Goal: Task Accomplishment & Management: Manage account settings

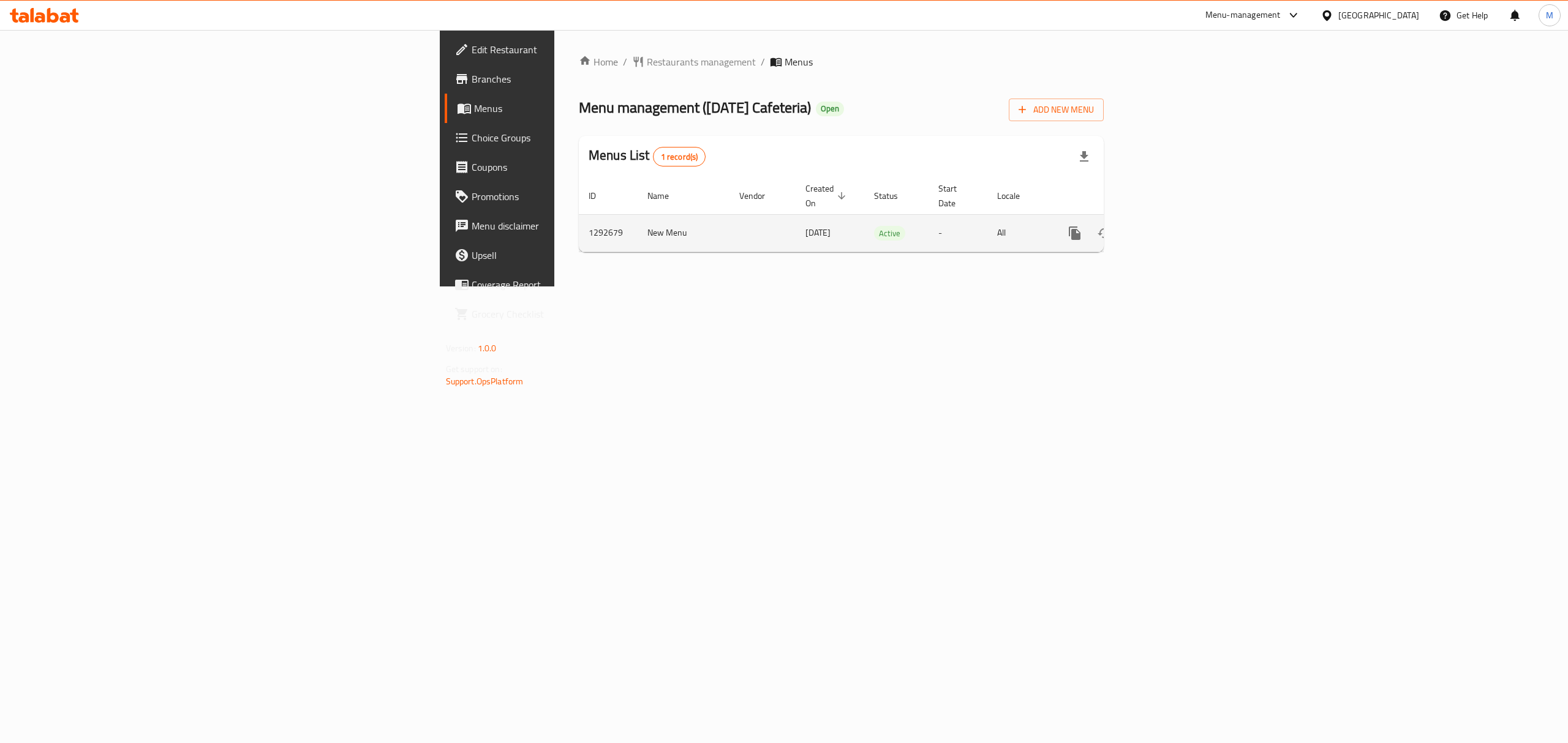
click at [1178, 231] on link "enhanced table" at bounding box center [1163, 233] width 29 height 29
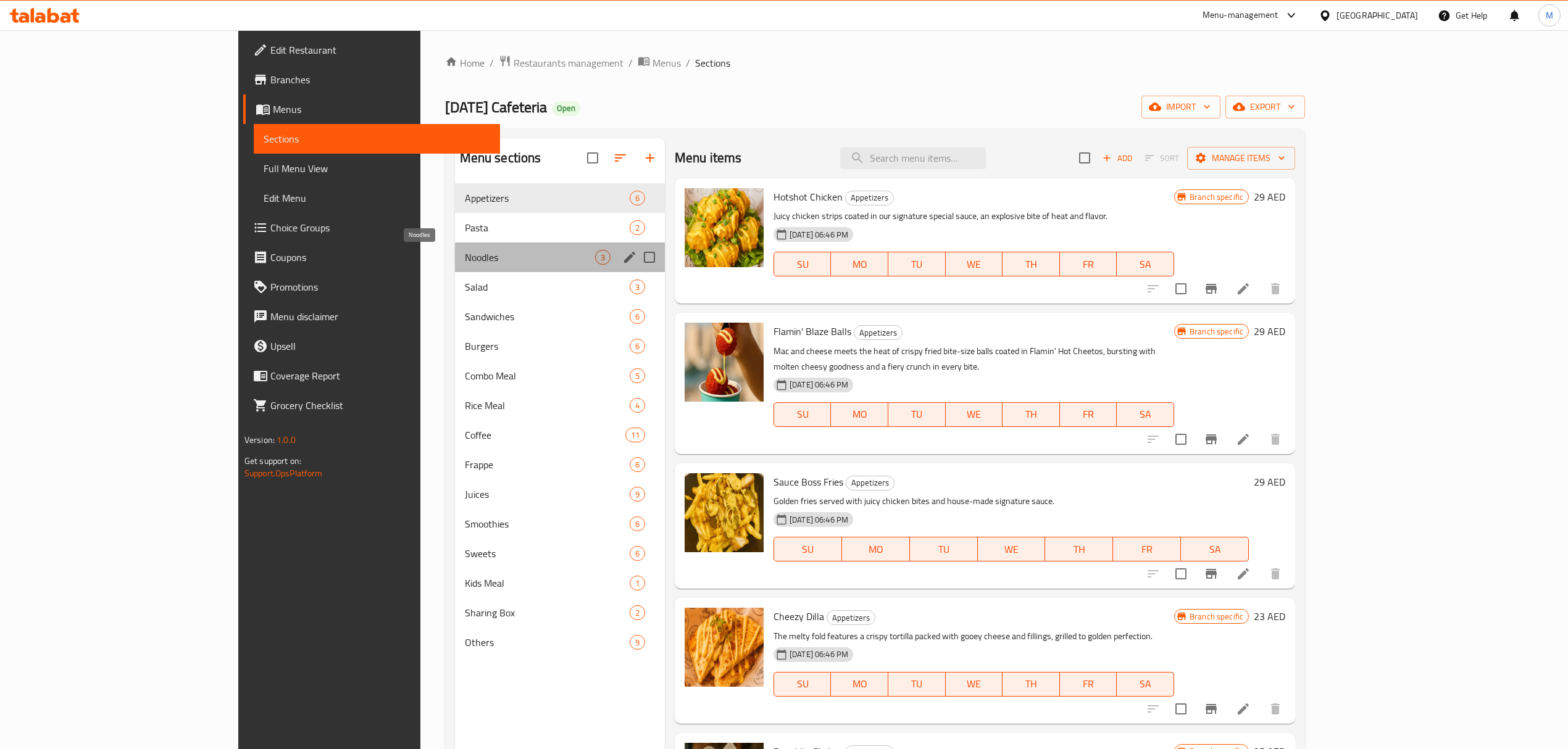
click at [465, 258] on span "Noodles" at bounding box center [530, 257] width 130 height 15
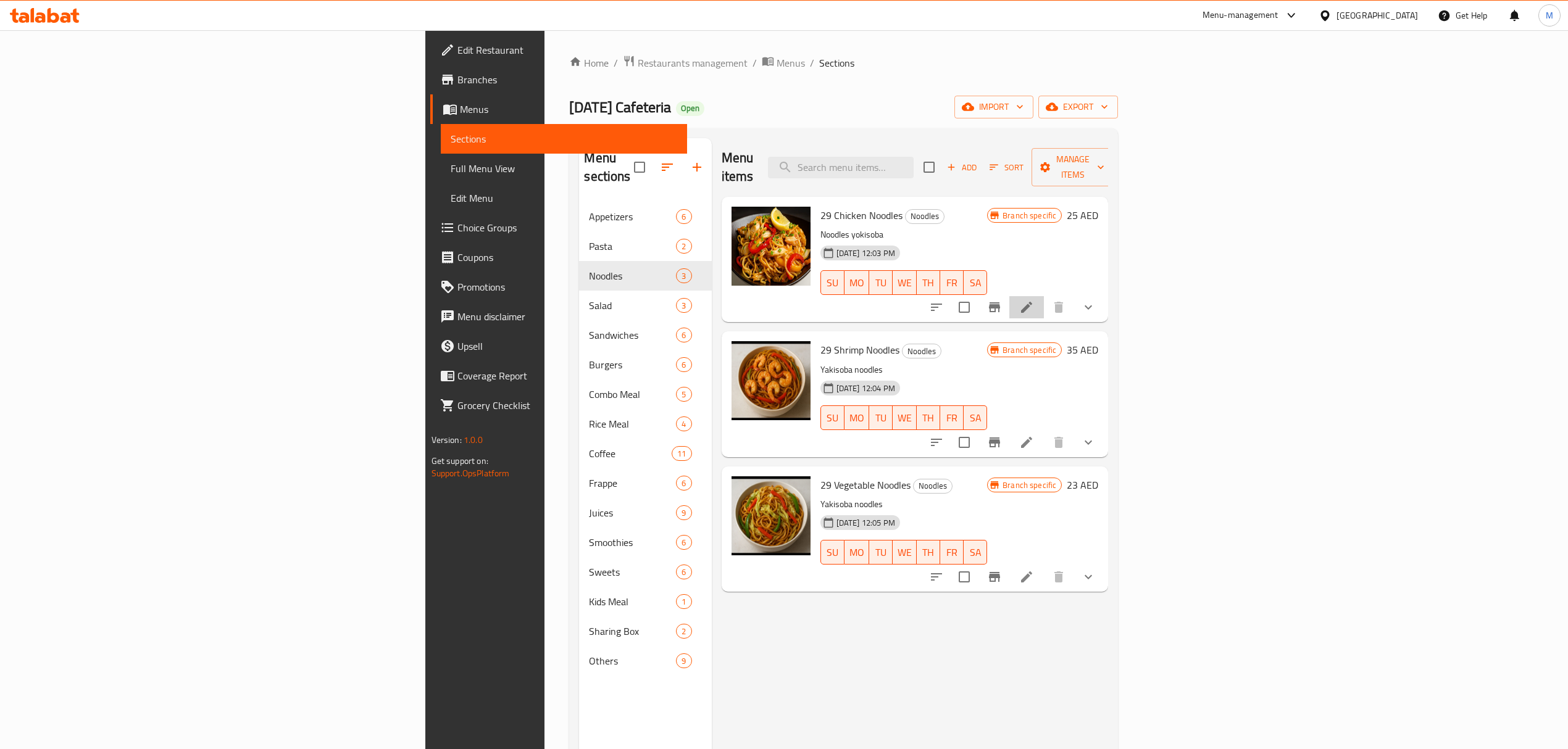
click at [1044, 297] on li at bounding box center [1027, 307] width 35 height 22
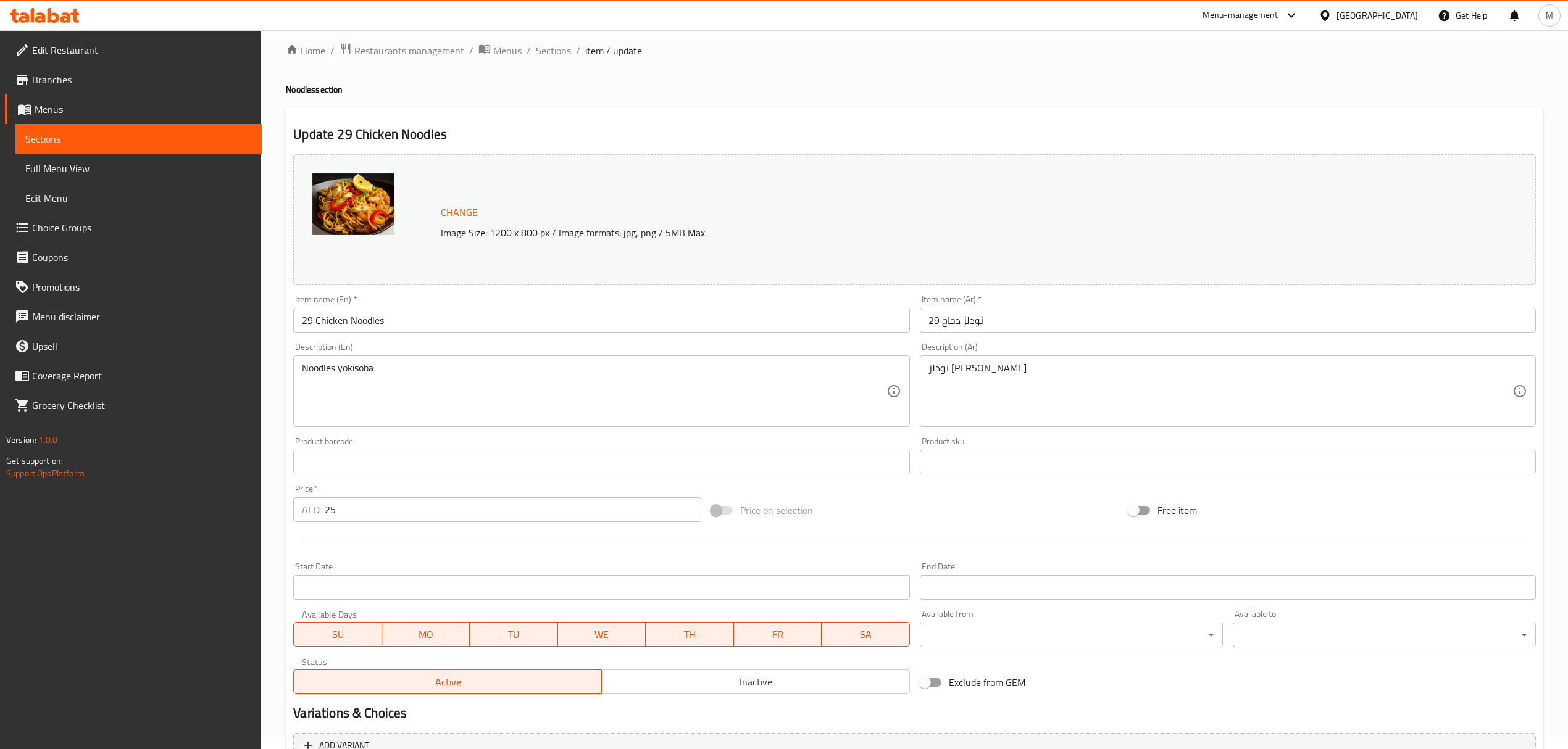
scroll to position [161, 0]
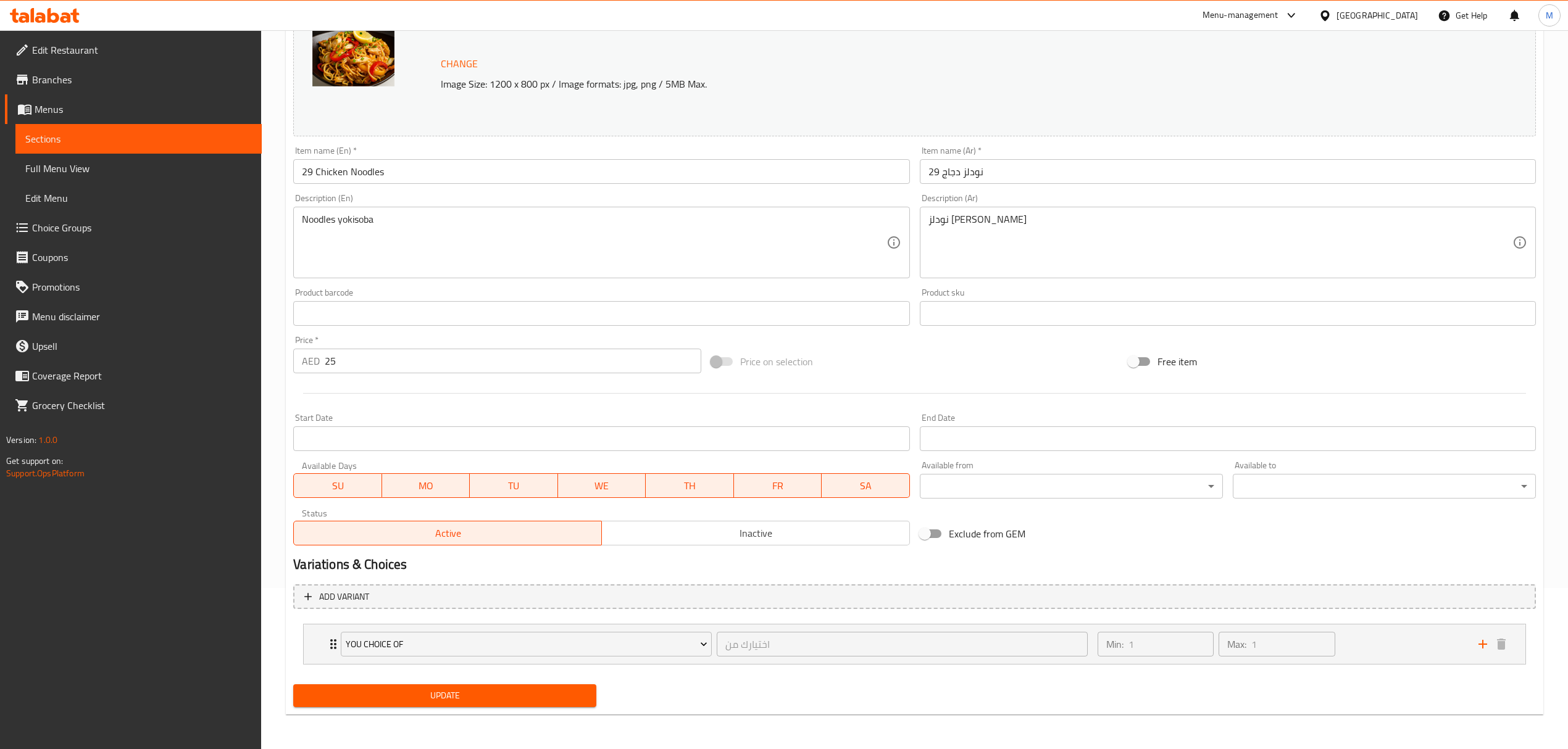
click at [1359, 667] on li "You Choice Of اختيارك من ​ Min: 1 ​ Max: 1 ​ Spicy (ID: 2261575537) 0 AED Name …" at bounding box center [915, 644] width 1243 height 51
click at [1369, 635] on div "Min: 1 ​ Max: 1 ​" at bounding box center [1280, 644] width 381 height 40
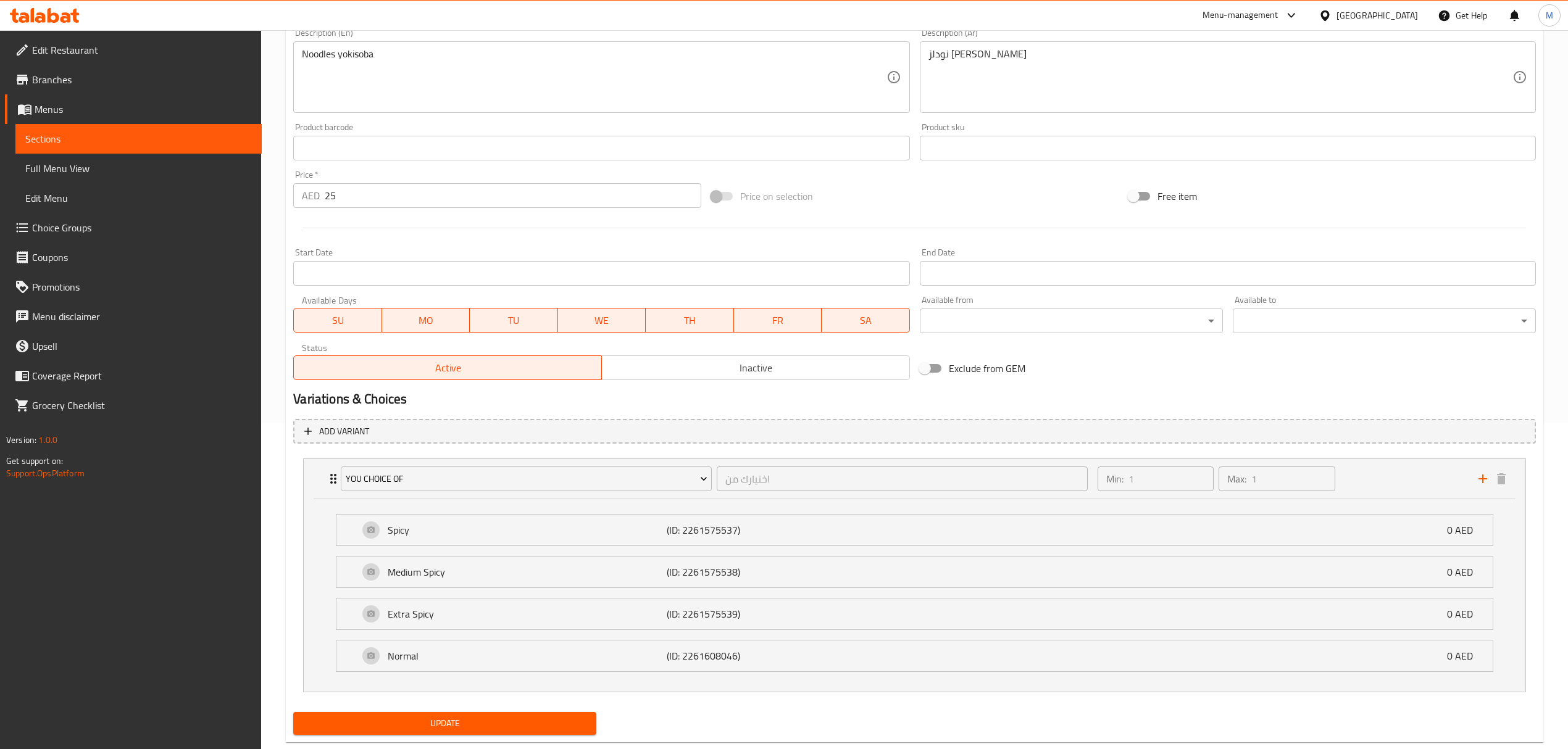
scroll to position [356, 0]
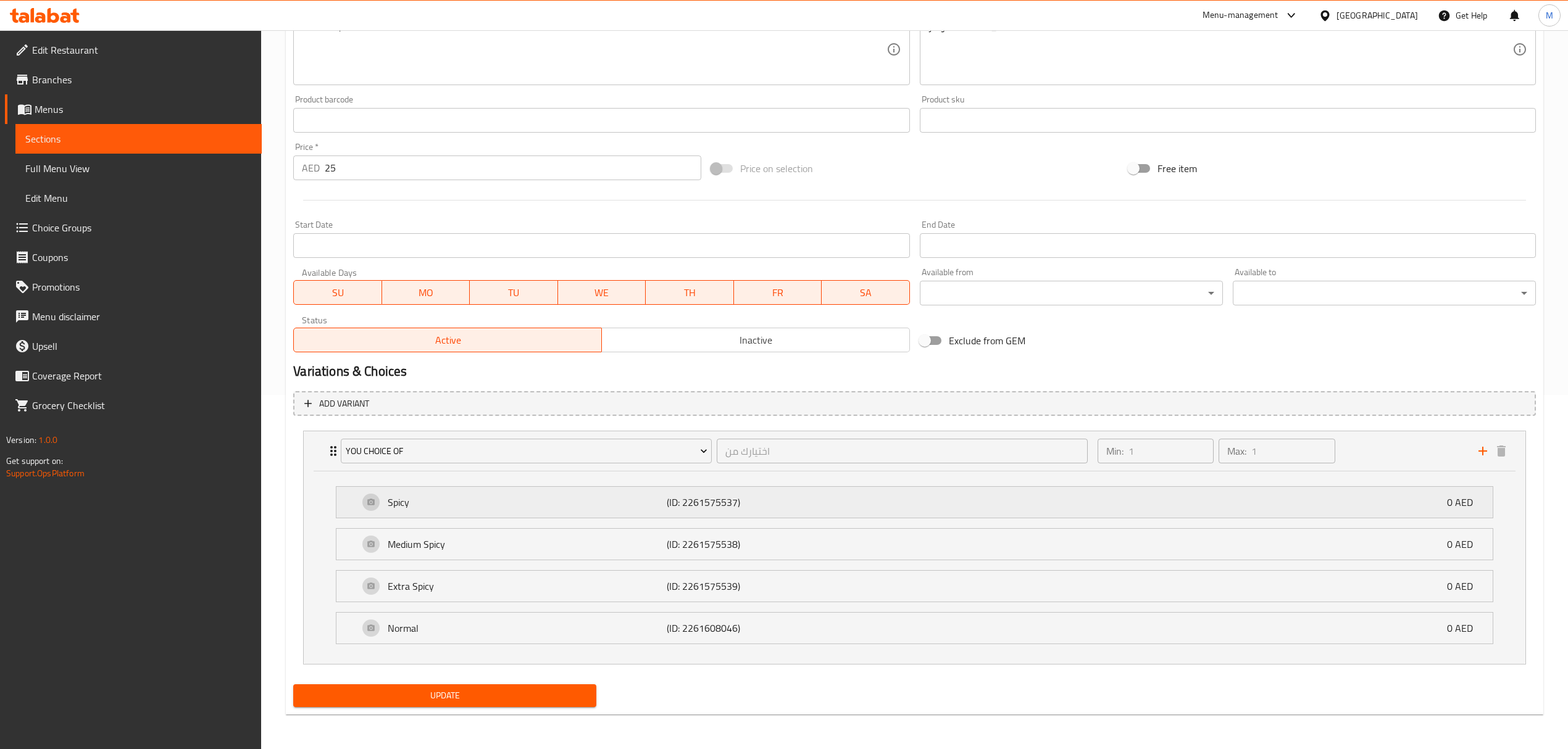
click at [879, 511] on div "Spicy (ID: 2261575537) 0 AED" at bounding box center [918, 503] width 1119 height 31
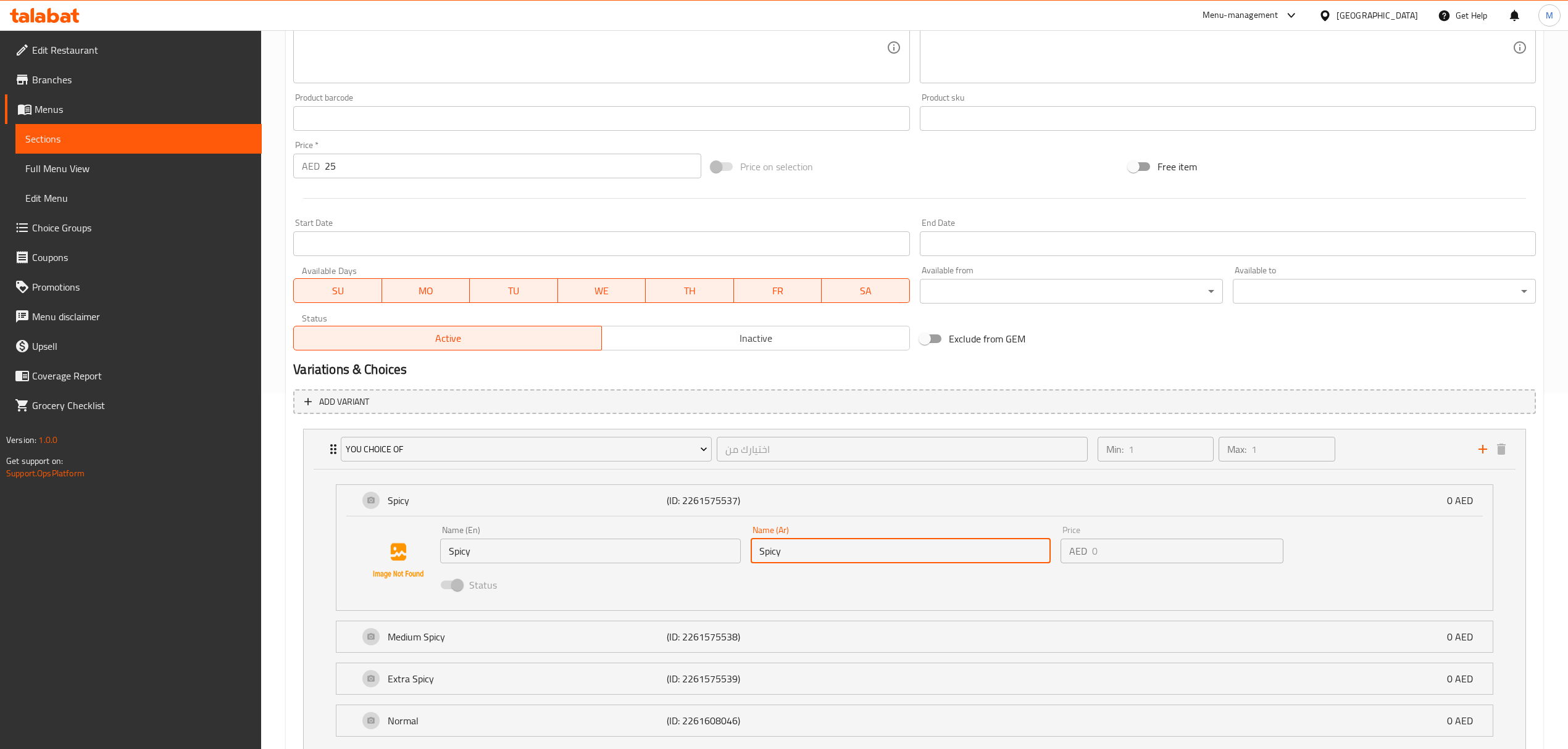
click at [847, 543] on input "Spicy" at bounding box center [900, 551] width 300 height 24
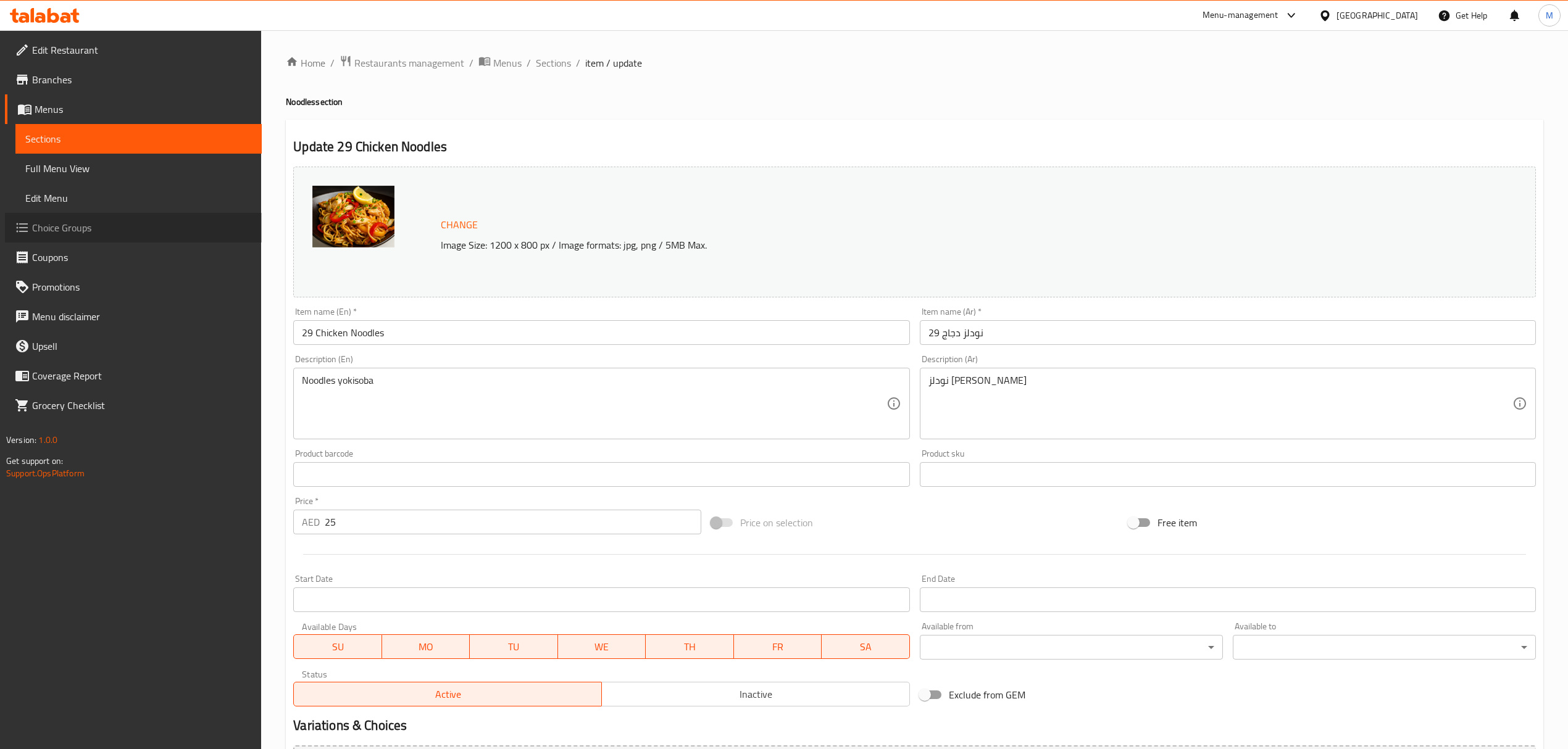
click at [90, 232] on span "Choice Groups" at bounding box center [142, 227] width 220 height 15
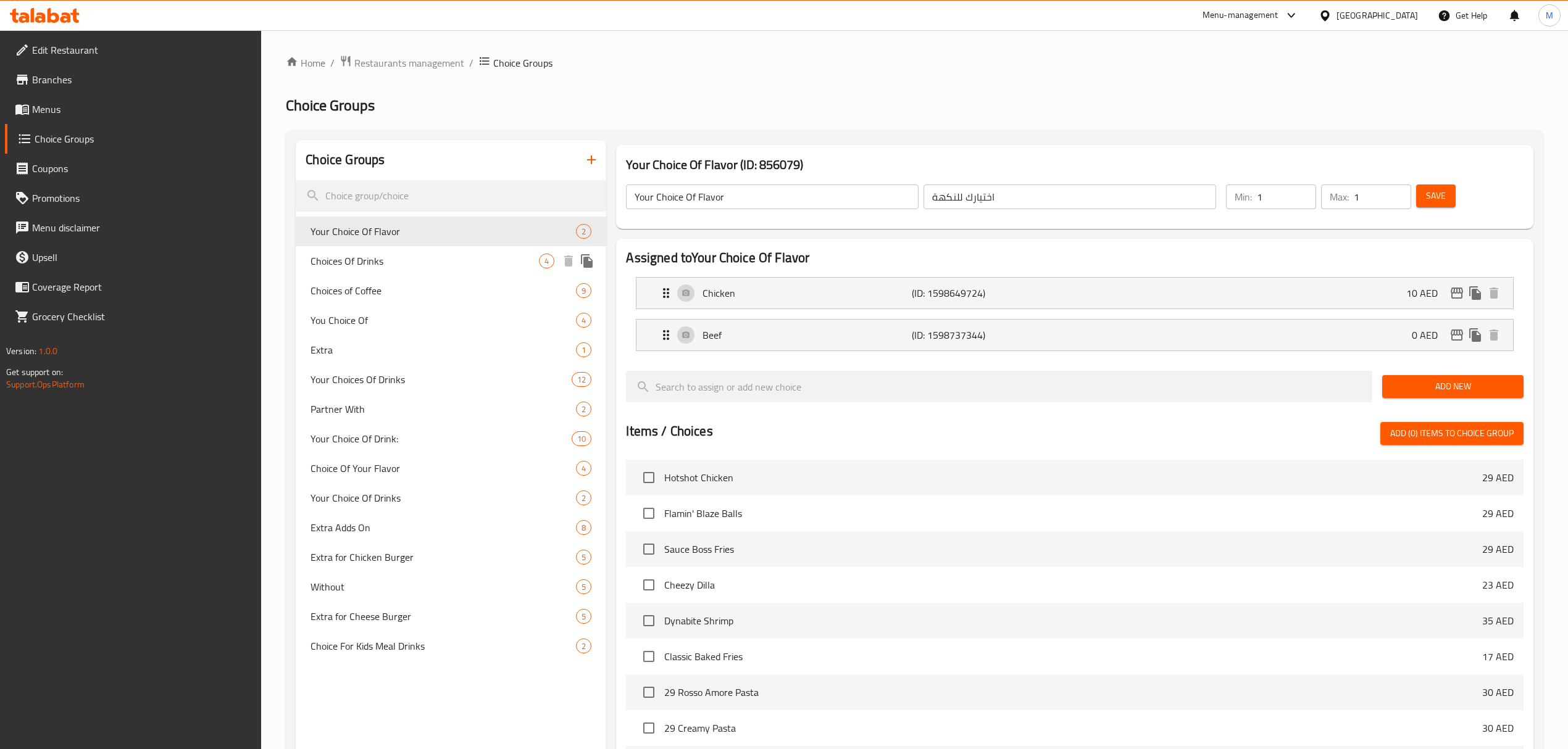
click at [437, 254] on span "Choices Of Drinks" at bounding box center [425, 261] width 229 height 15
type input "Choices Of Drinks"
type input "اختيارات مشروبات"
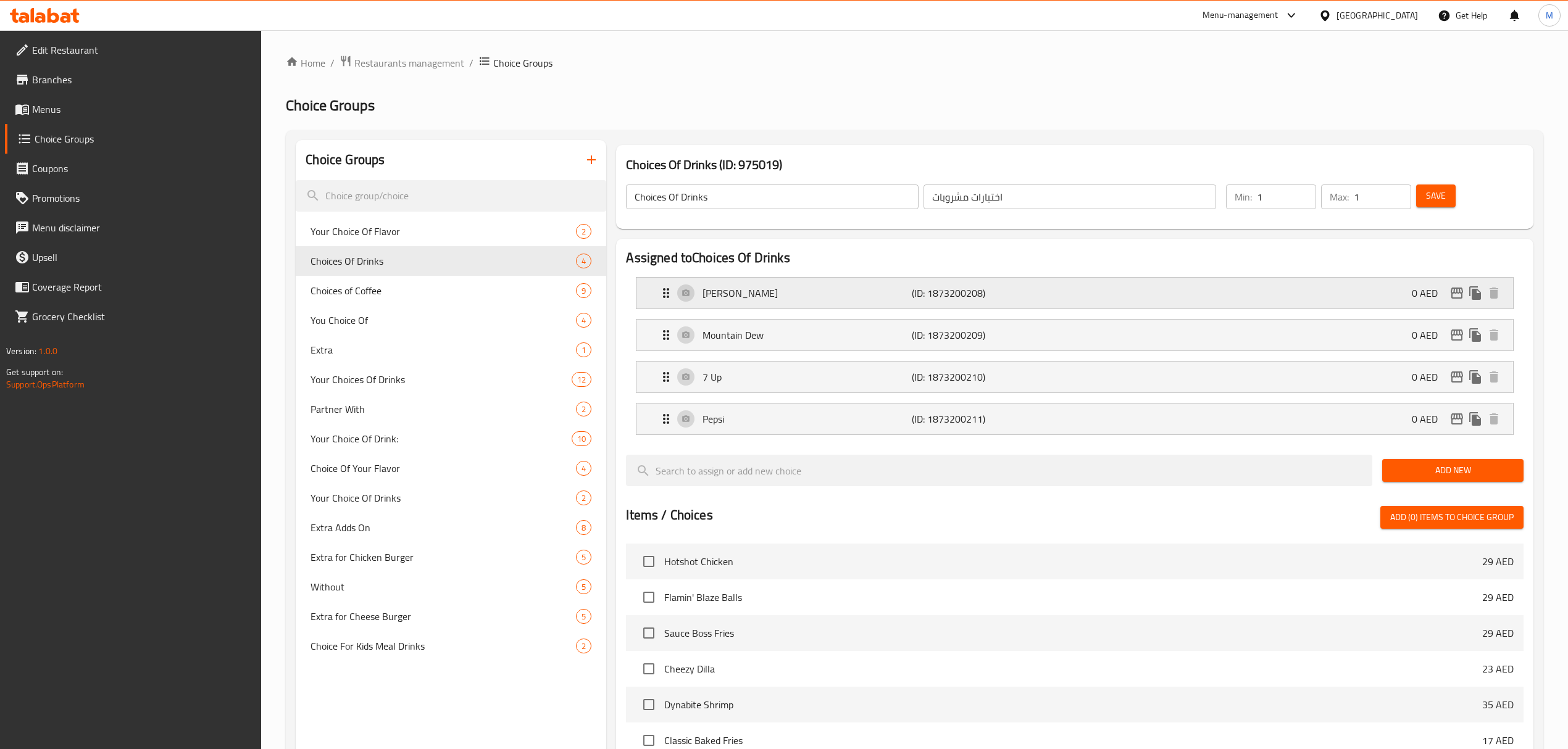
click at [742, 297] on p "Mirinda" at bounding box center [807, 293] width 209 height 15
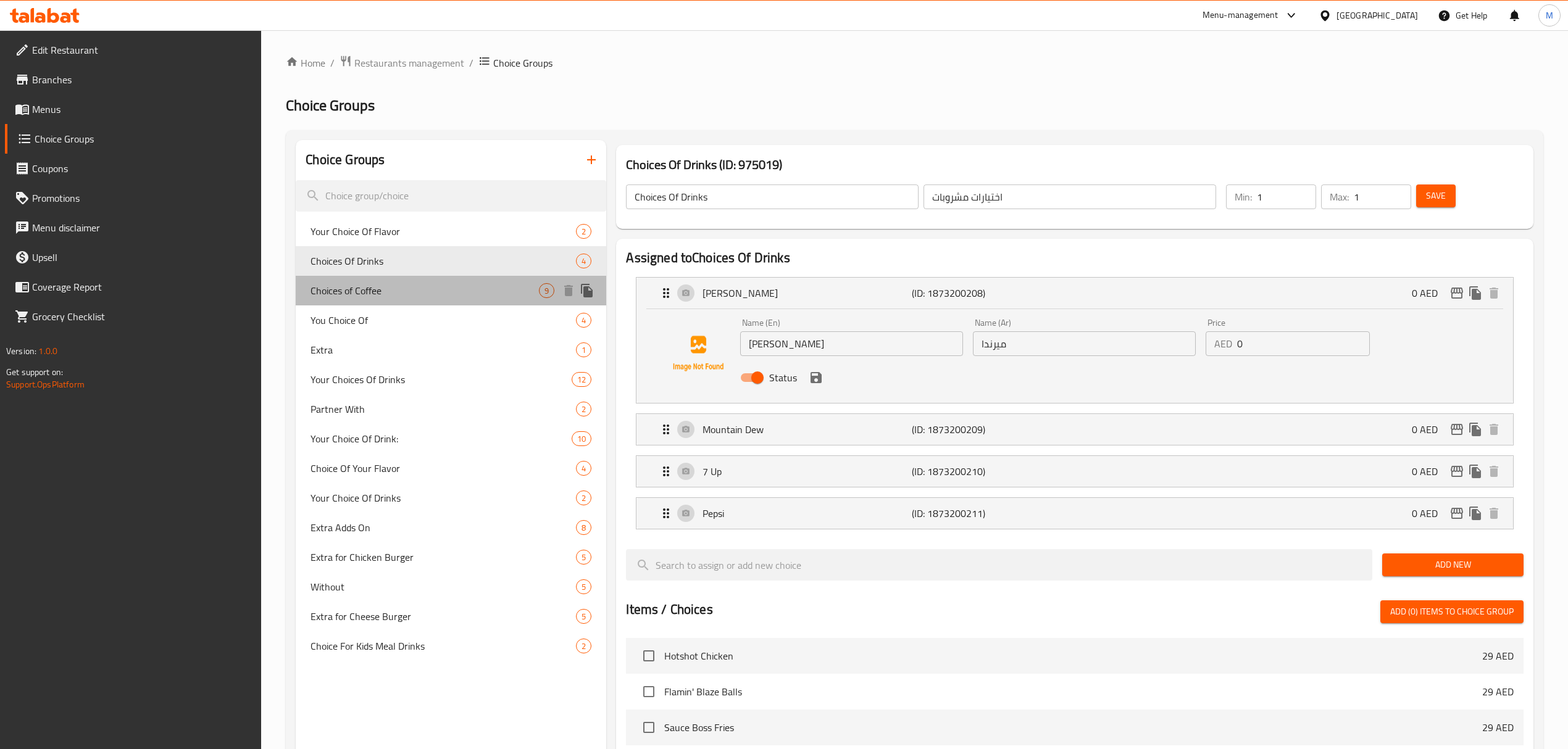
click at [411, 295] on span "Choices of Coffee" at bounding box center [425, 290] width 229 height 15
type input "Choices of Coffee"
type input "اختيارات قهوة"
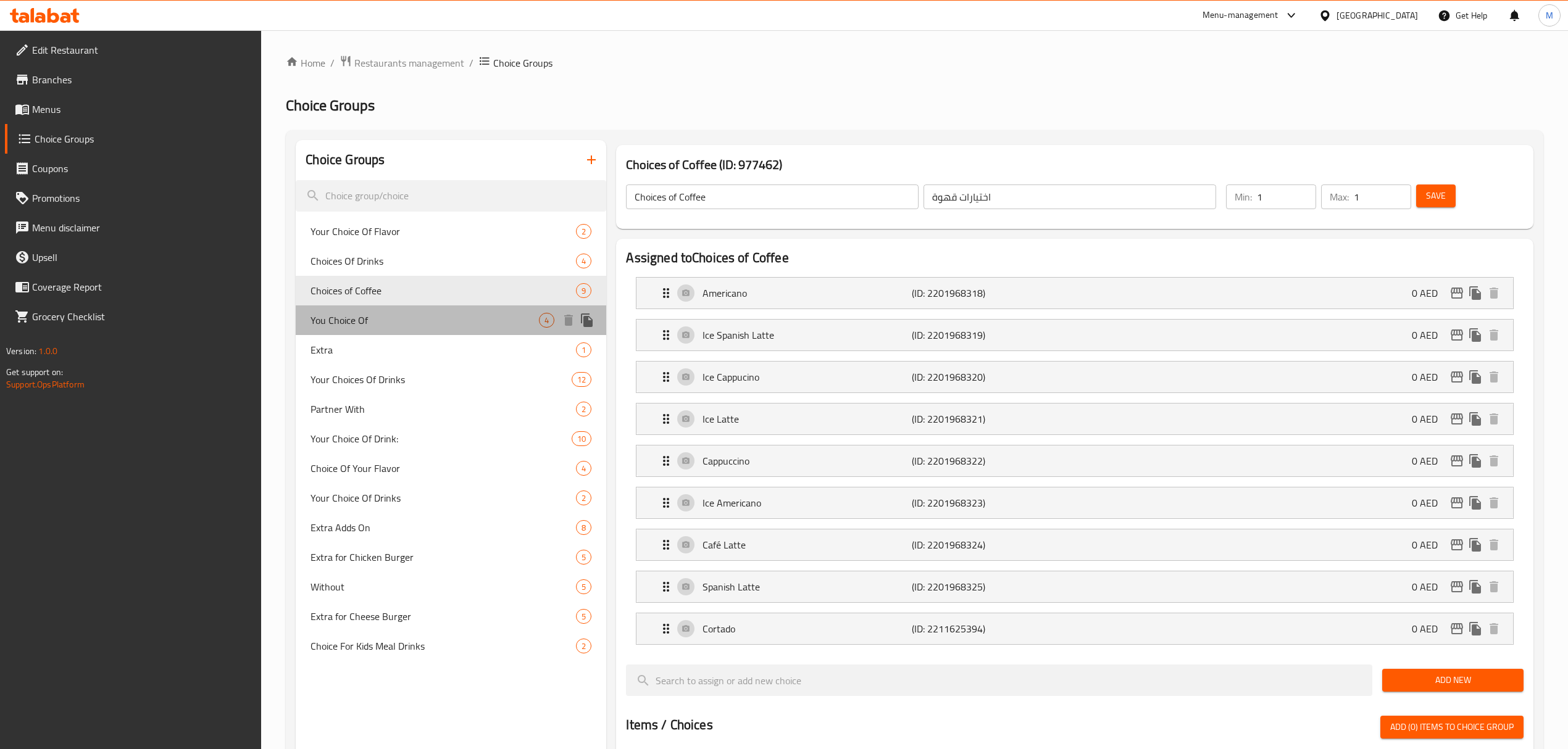
click at [401, 318] on span "You Choice Of" at bounding box center [425, 320] width 229 height 15
type input "You Choice Of"
type input "اختيارك من"
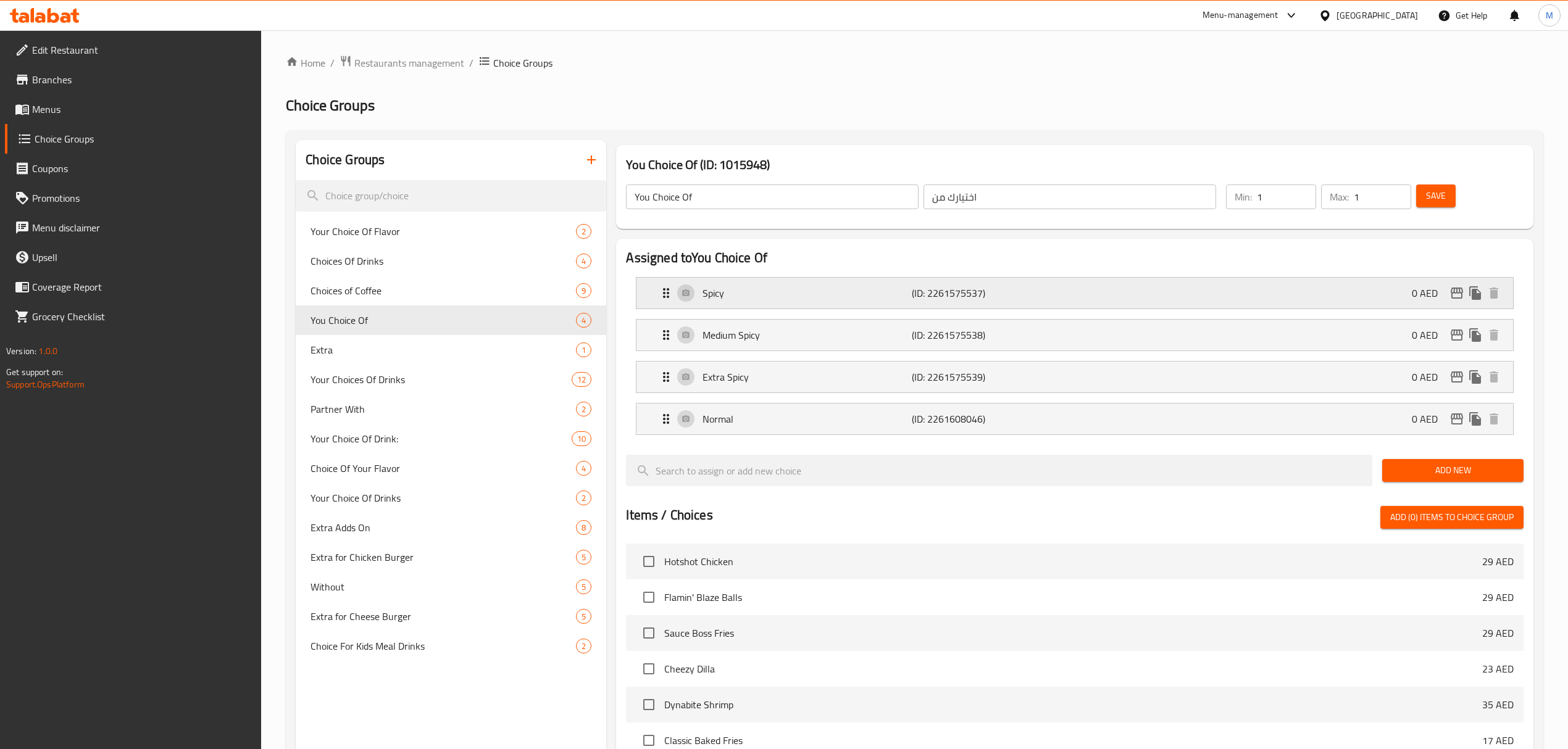
click at [833, 299] on p "Spicy" at bounding box center [807, 293] width 209 height 15
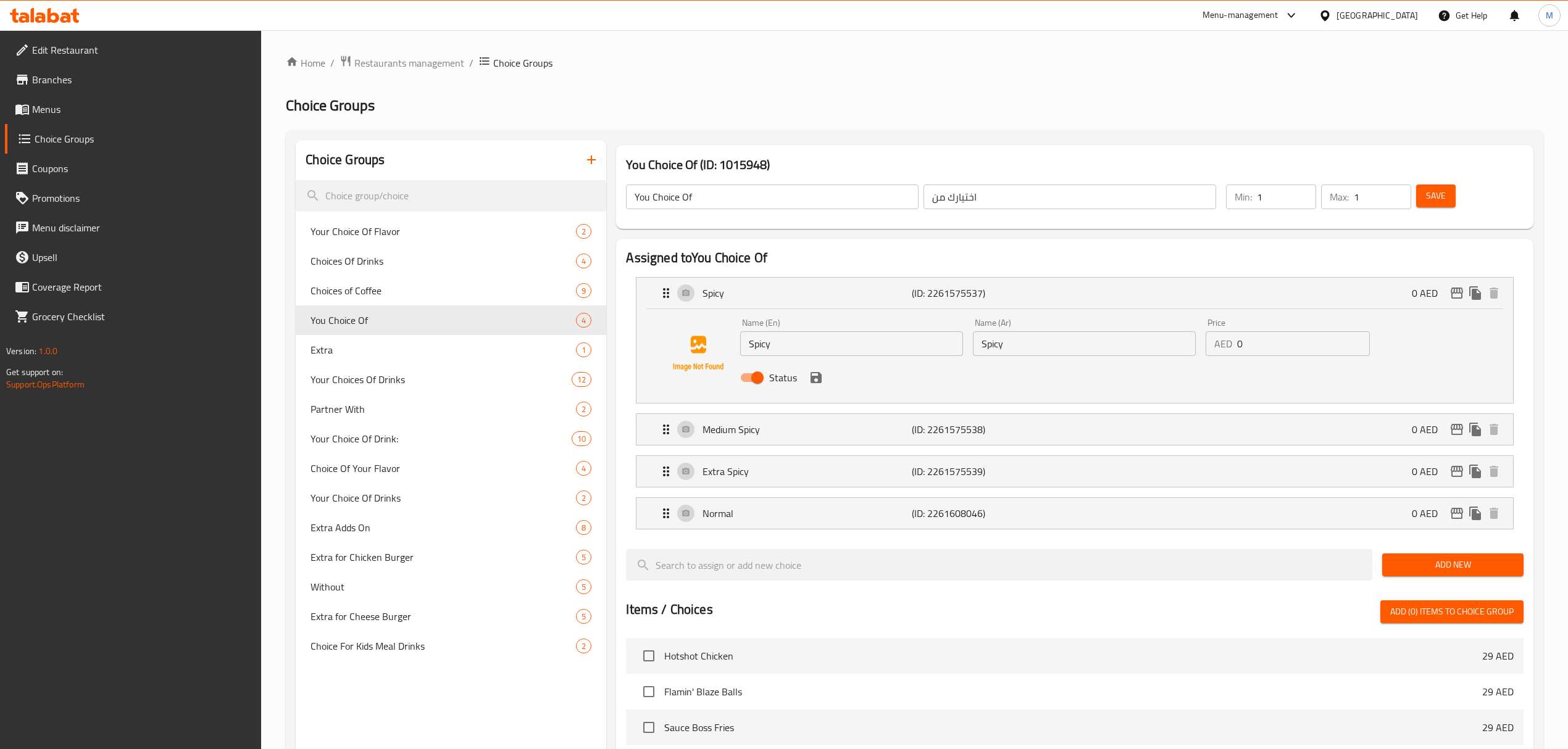
click at [1040, 344] on input "Spicy" at bounding box center [1084, 343] width 223 height 24
type input "p"
click at [817, 379] on icon "save" at bounding box center [816, 377] width 11 height 11
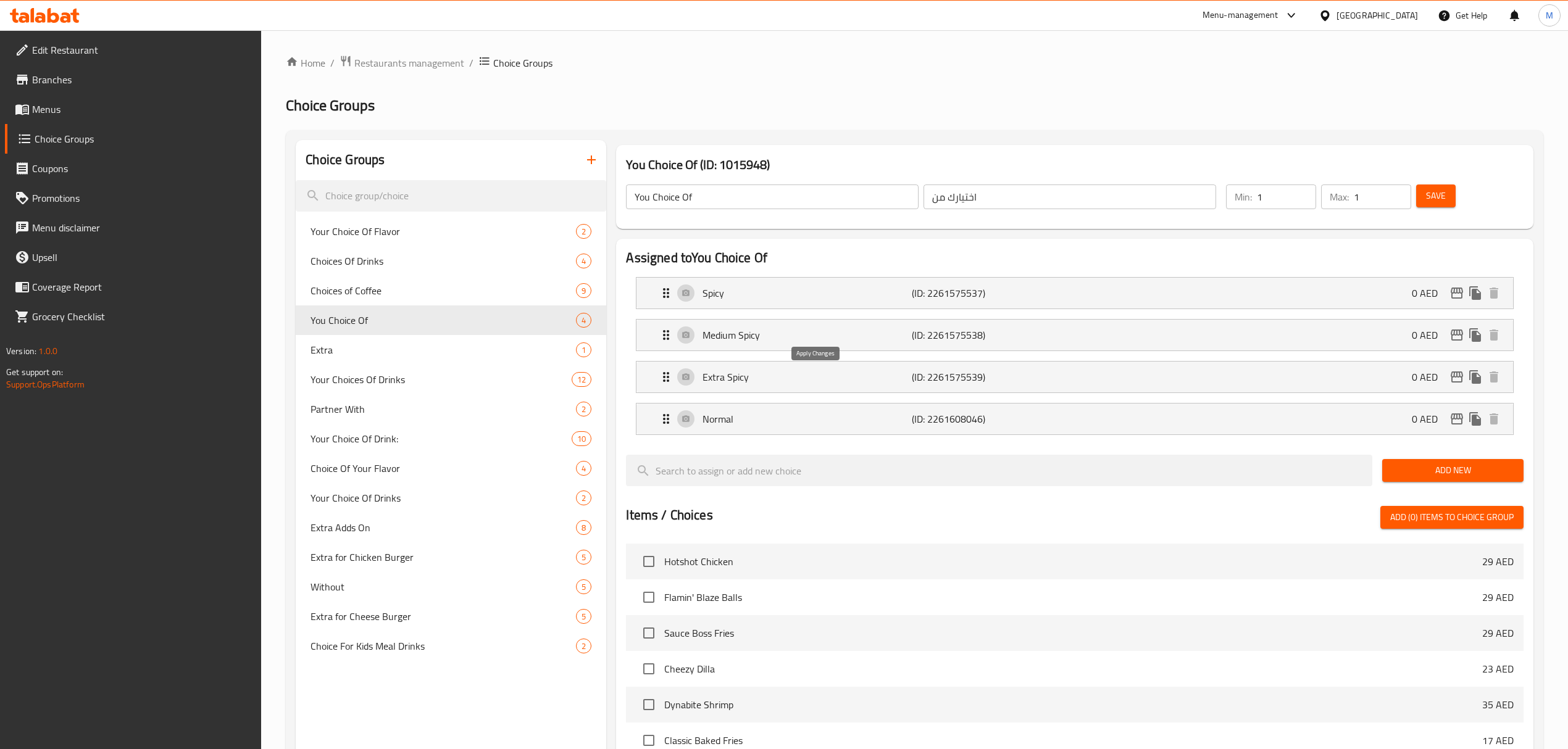
type input "حار"
click at [1009, 344] on div "Medium Spicy (ID: 2261575538) 0 AED" at bounding box center [1078, 335] width 839 height 31
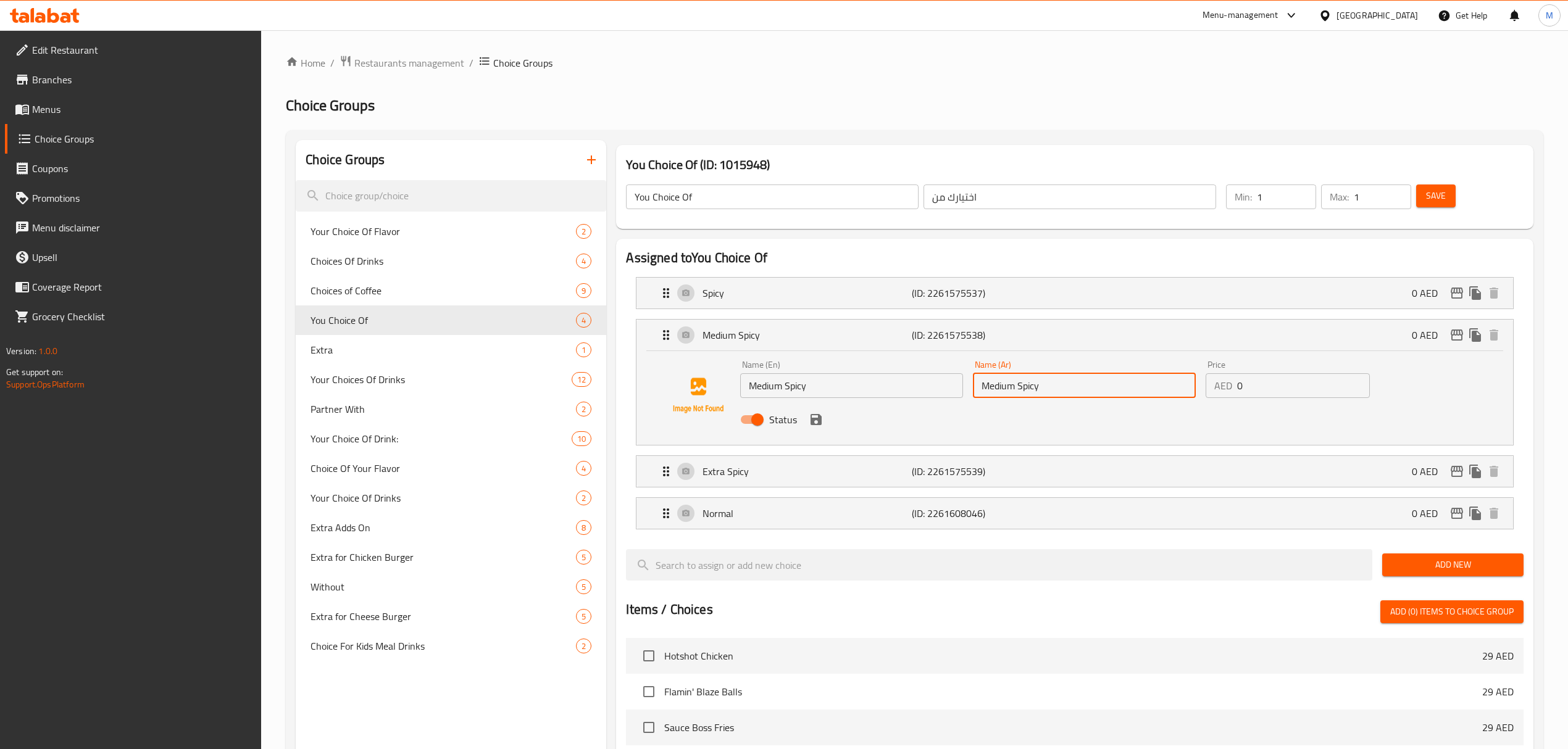
click at [1070, 395] on input "Medium Spicy" at bounding box center [1084, 386] width 223 height 24
type input "متوسط الحرارة"
click at [812, 427] on button "save" at bounding box center [816, 419] width 19 height 19
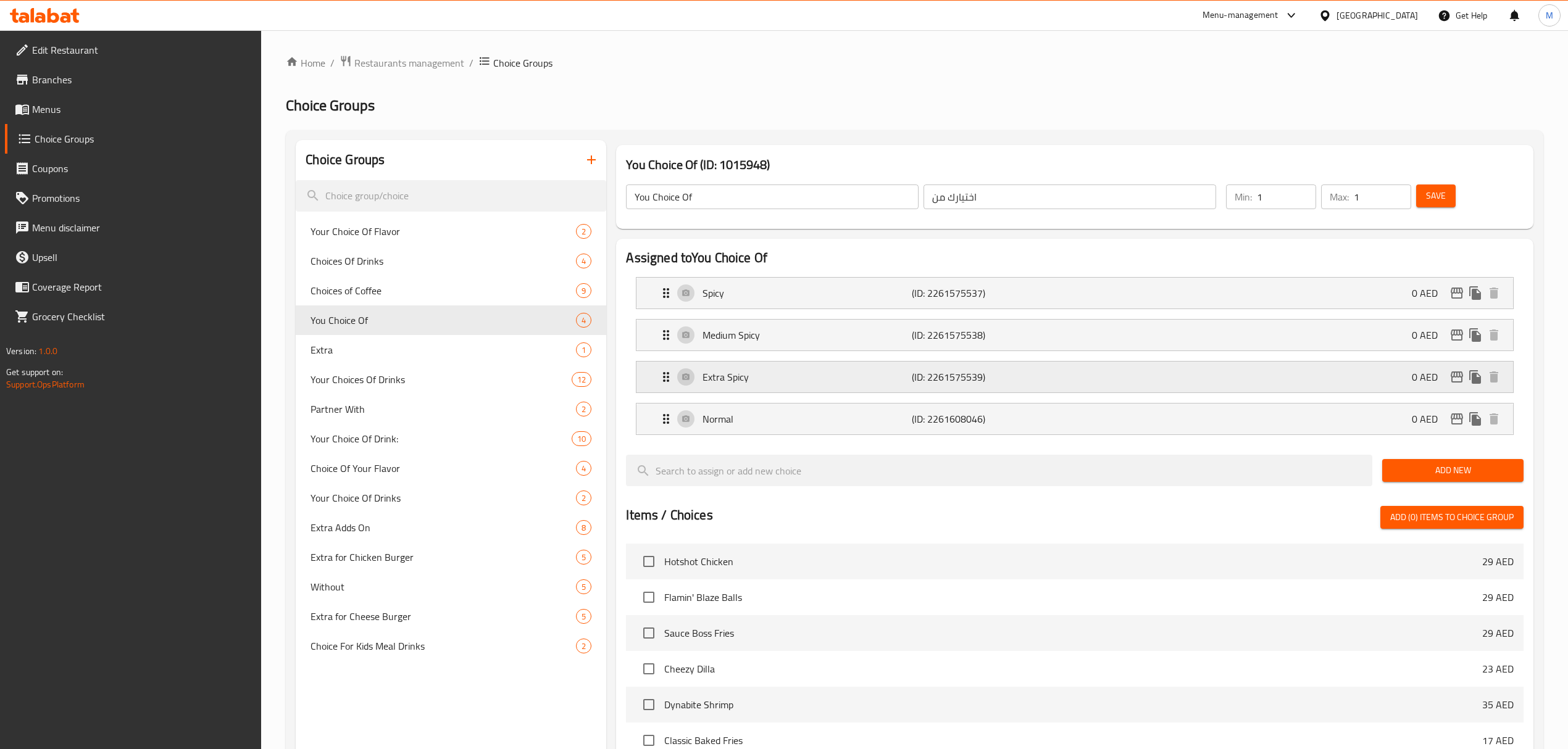
click at [1031, 366] on div "Extra Spicy (ID: 2261575539) 0 AED" at bounding box center [1078, 377] width 839 height 31
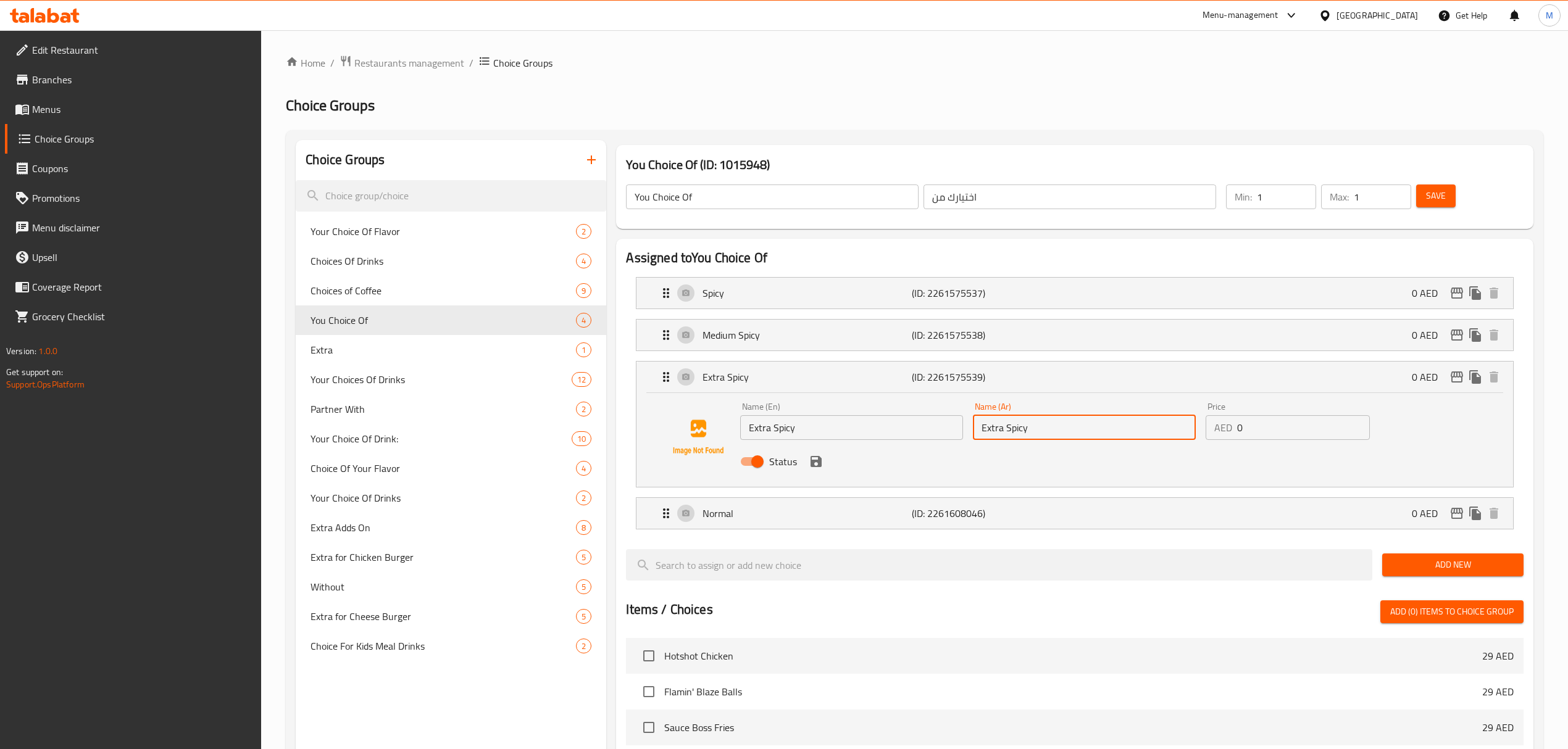
click at [1068, 426] on input "Extra Spicy" at bounding box center [1084, 427] width 223 height 24
click at [820, 469] on icon "save" at bounding box center [816, 461] width 15 height 15
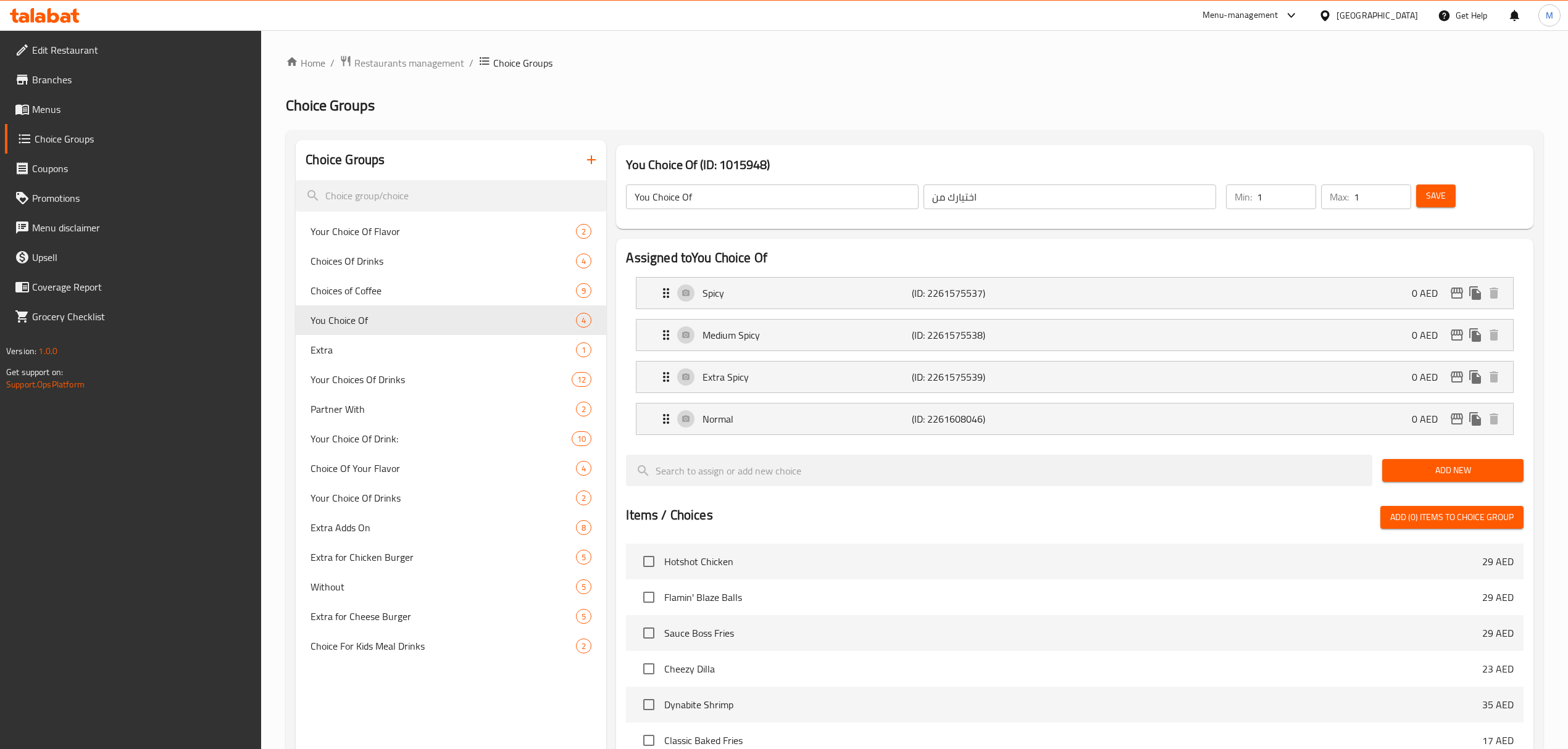
type input "حار إكسترا"
click at [855, 421] on p "Normal" at bounding box center [807, 418] width 209 height 15
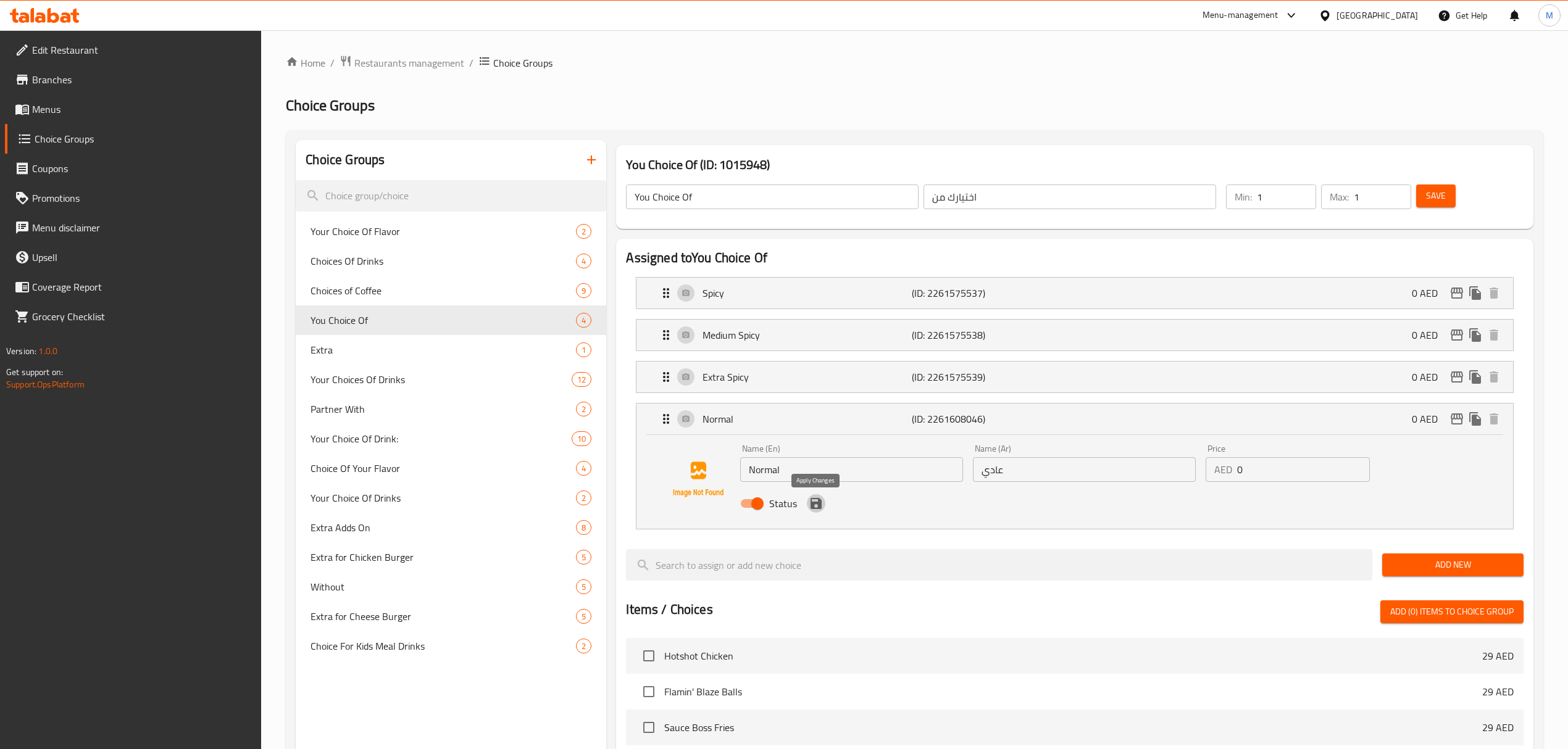
click at [812, 507] on icon "save" at bounding box center [816, 503] width 11 height 11
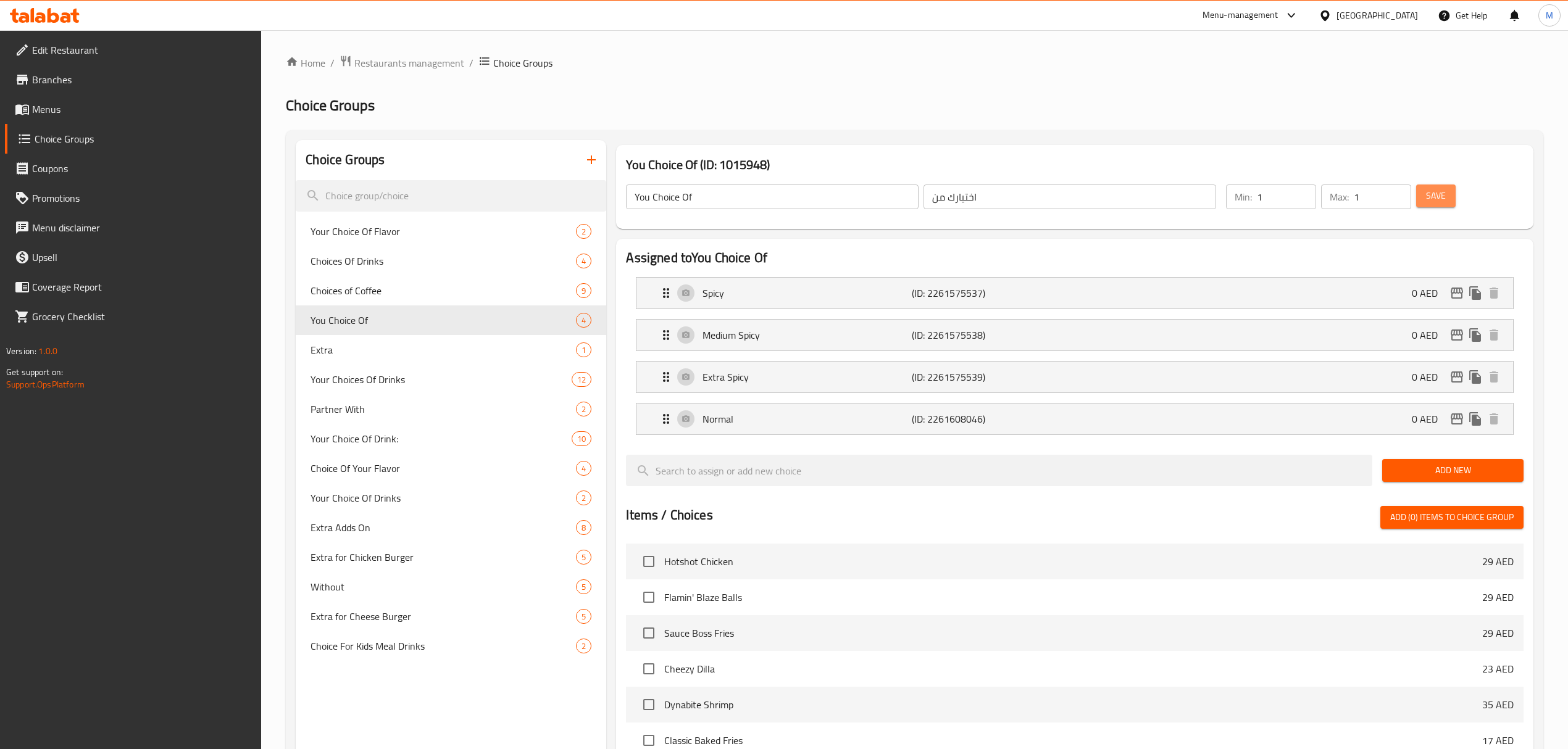
click at [1438, 199] on span "Save" at bounding box center [1436, 196] width 20 height 15
click at [878, 425] on p "Normal" at bounding box center [807, 418] width 209 height 15
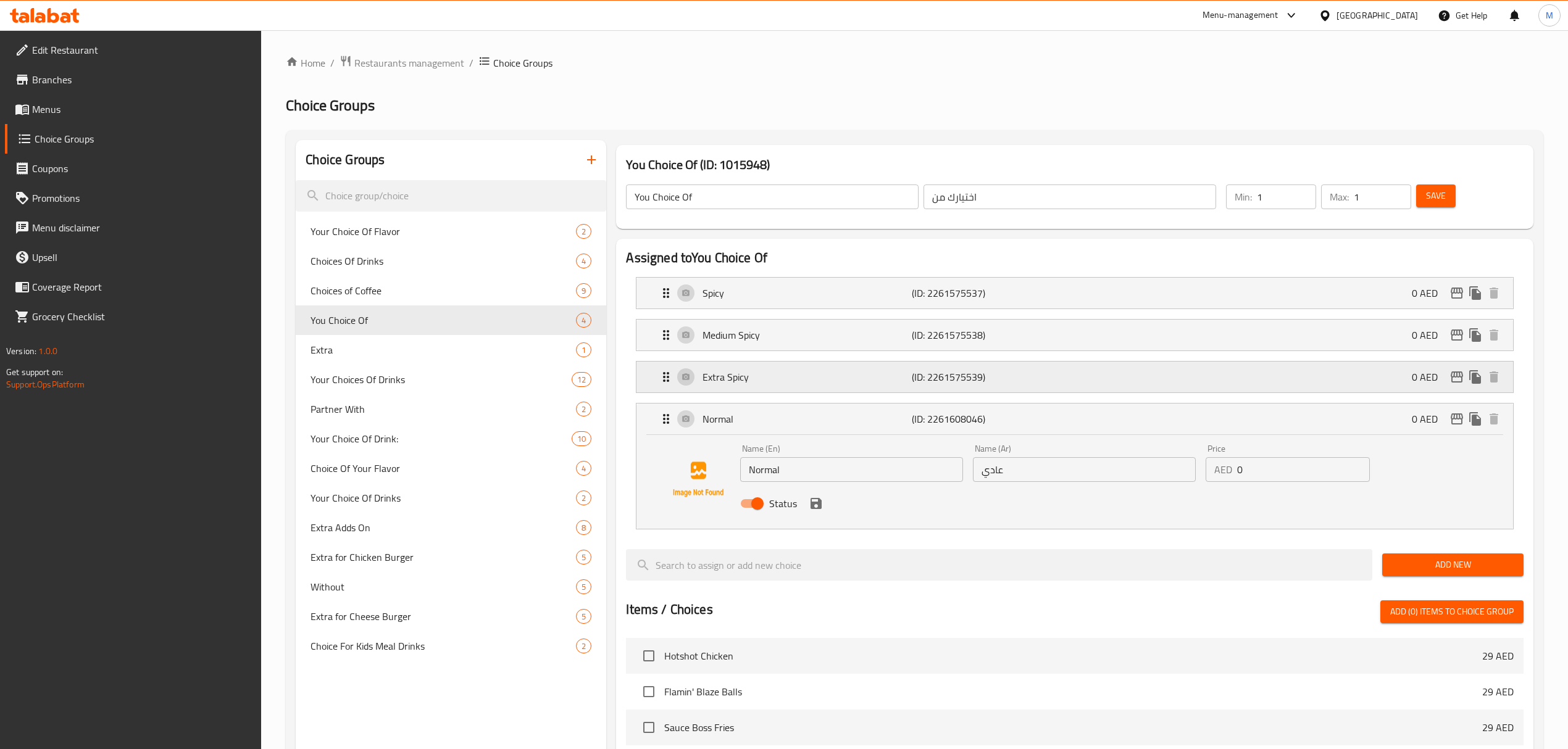
click at [878, 378] on p "Extra Spicy" at bounding box center [807, 377] width 209 height 15
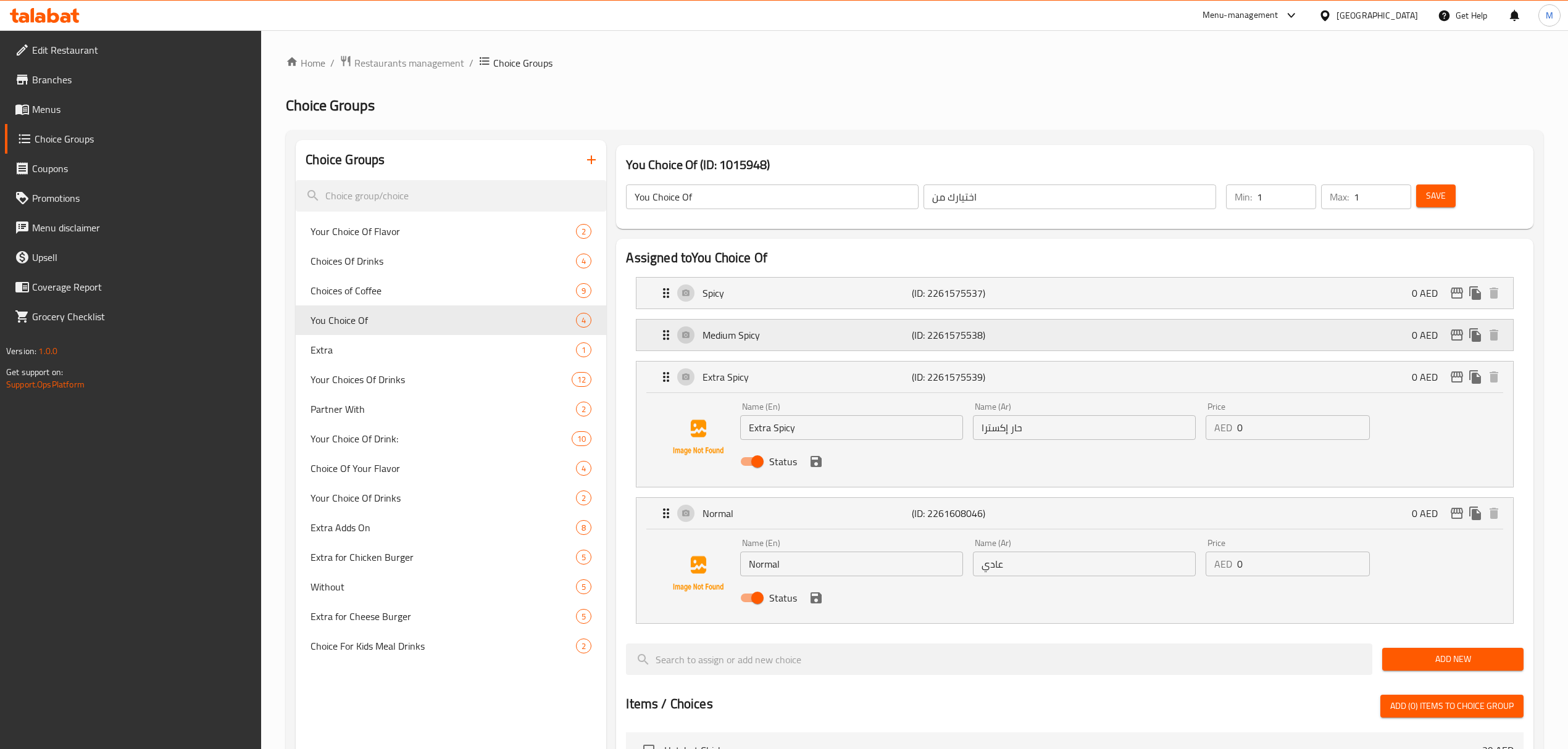
click at [890, 349] on div "Medium Spicy (ID: 2261575538) 0 AED" at bounding box center [1078, 335] width 839 height 31
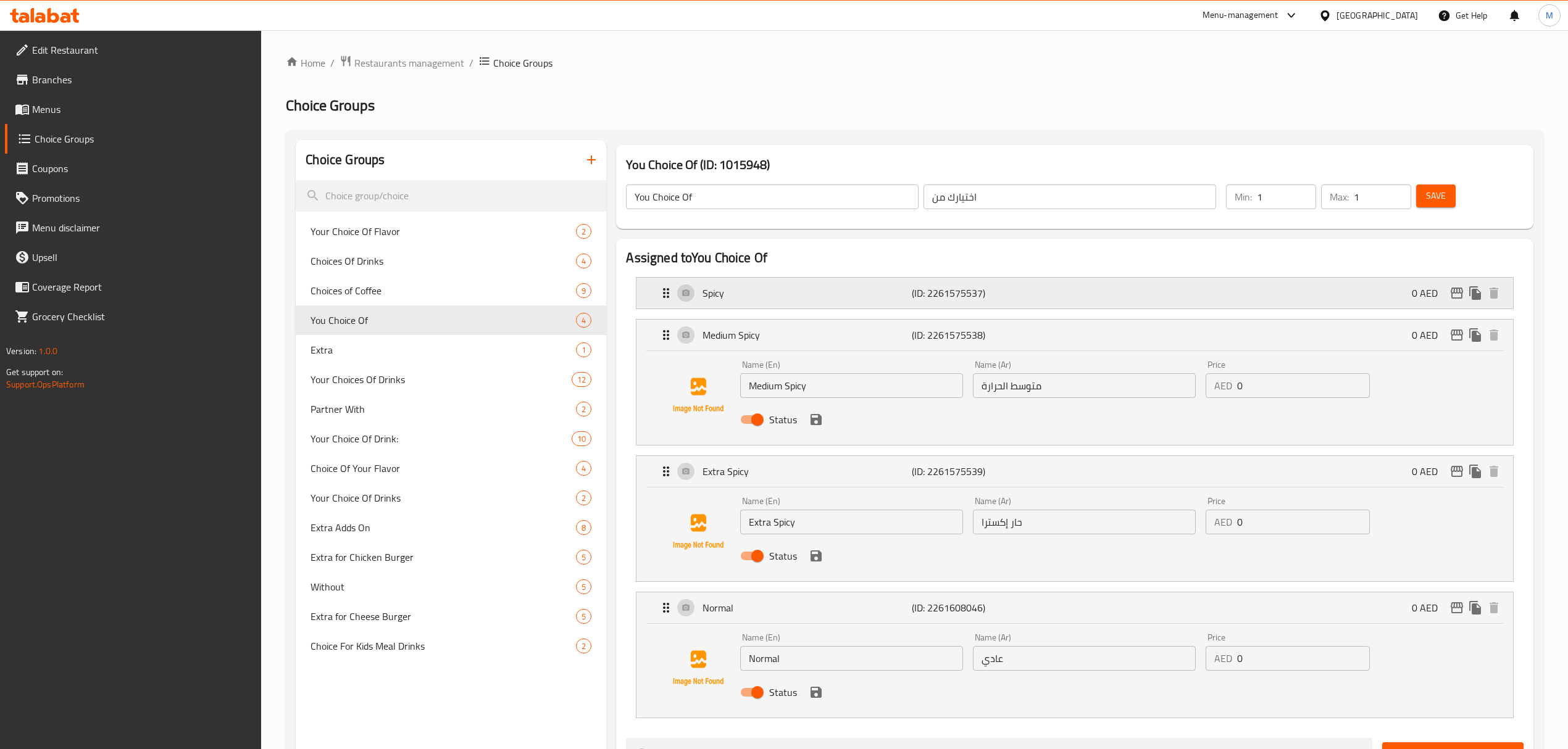
click at [894, 295] on p "Spicy" at bounding box center [807, 293] width 209 height 15
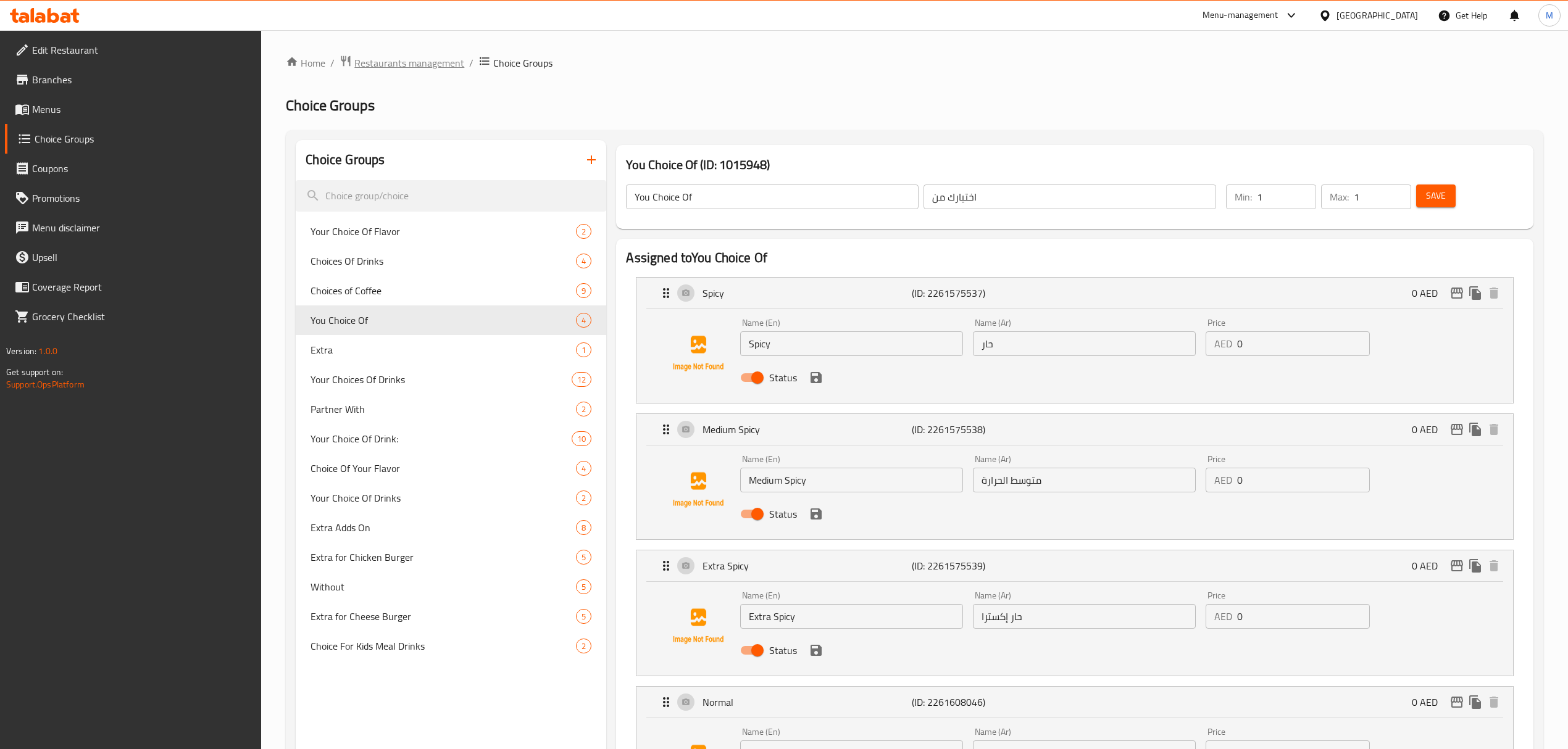
click at [427, 64] on span "Restaurants management" at bounding box center [409, 63] width 110 height 15
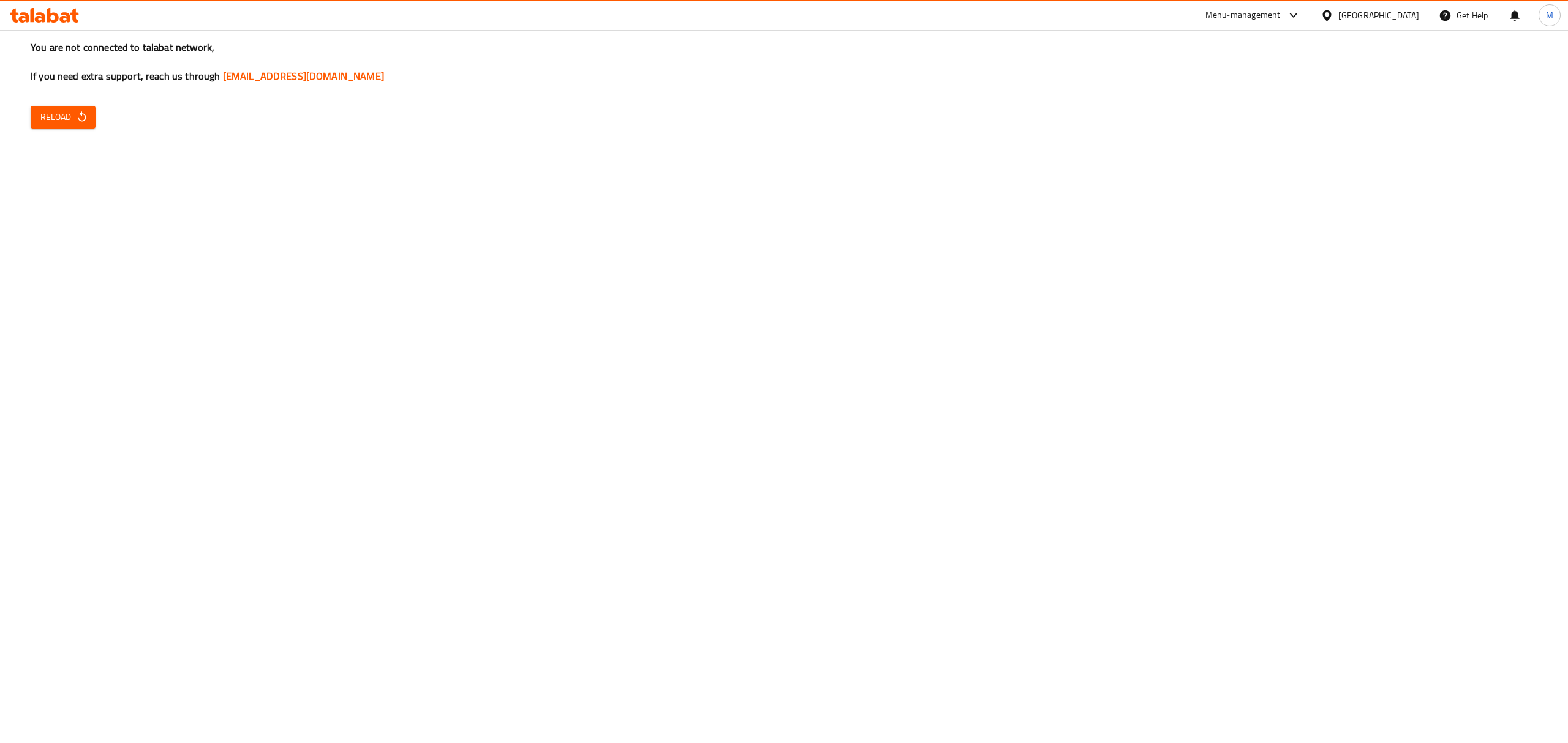
click at [76, 113] on icon "button" at bounding box center [82, 117] width 12 height 12
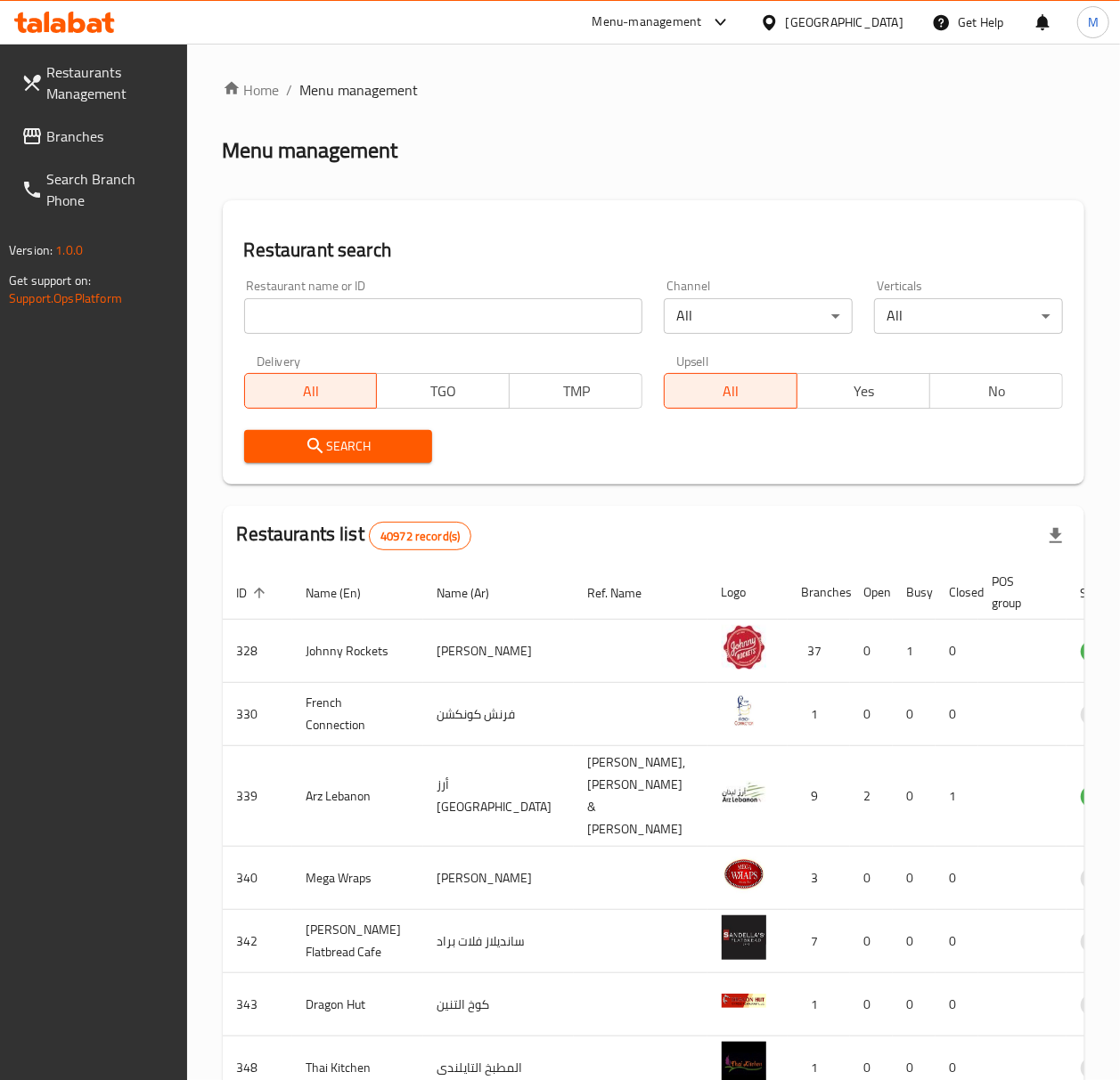
click at [809, 25] on div "[GEOGRAPHIC_DATA]" at bounding box center [844, 21] width 118 height 19
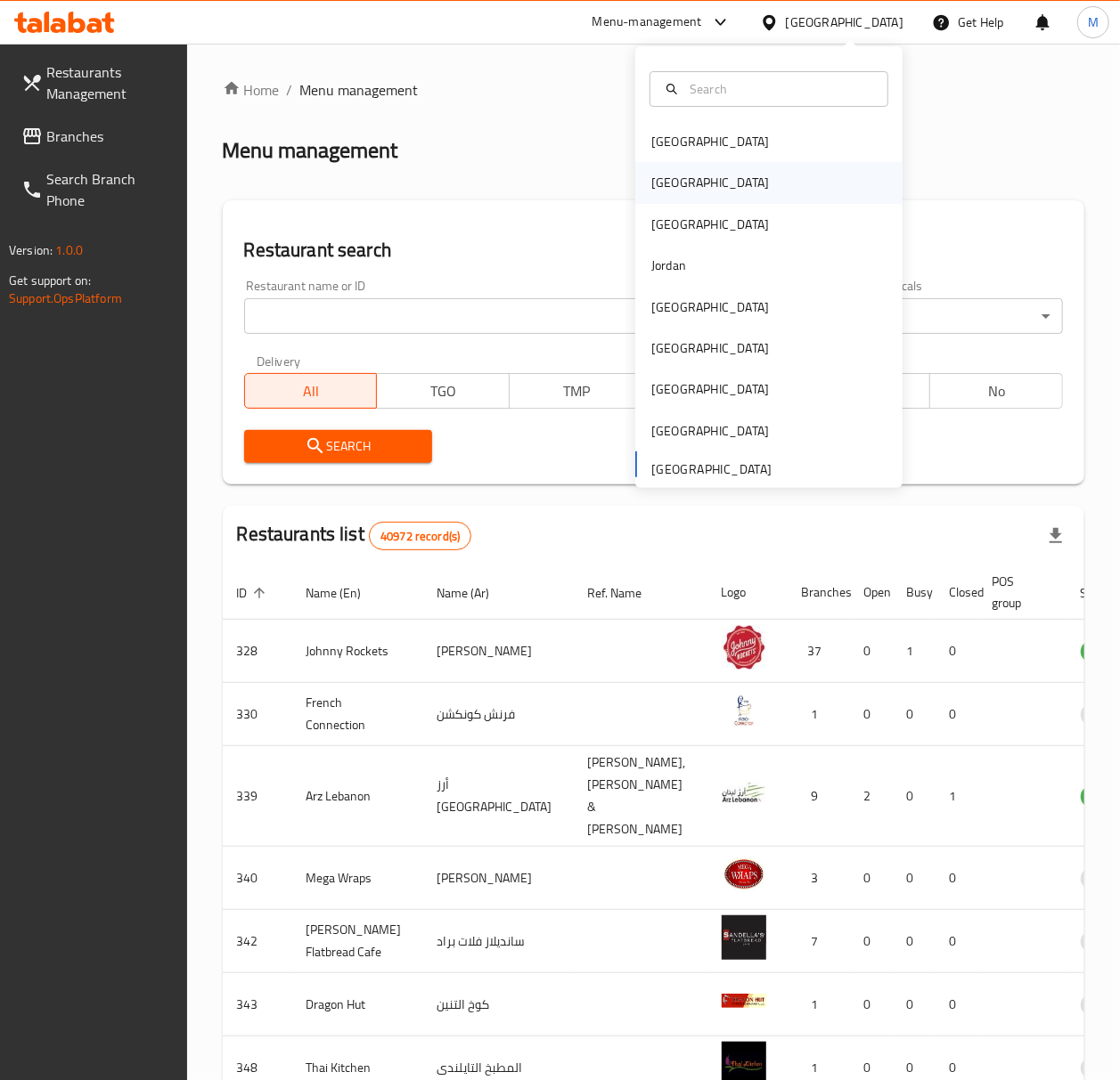
click at [718, 183] on div "[GEOGRAPHIC_DATA]" at bounding box center [769, 182] width 267 height 41
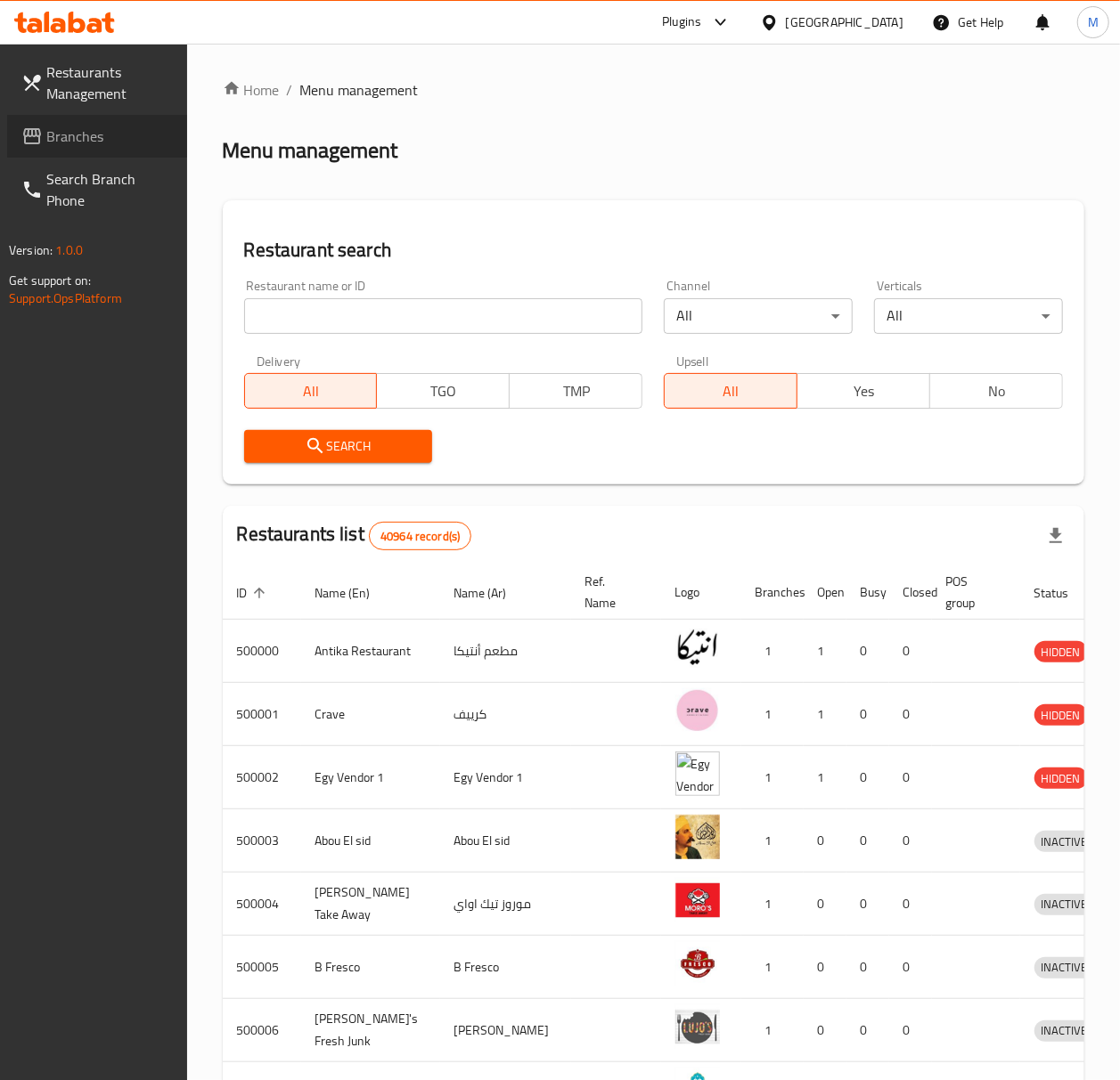
click at [97, 147] on span "Branches" at bounding box center [109, 136] width 127 height 21
